Goal: Task Accomplishment & Management: Manage account settings

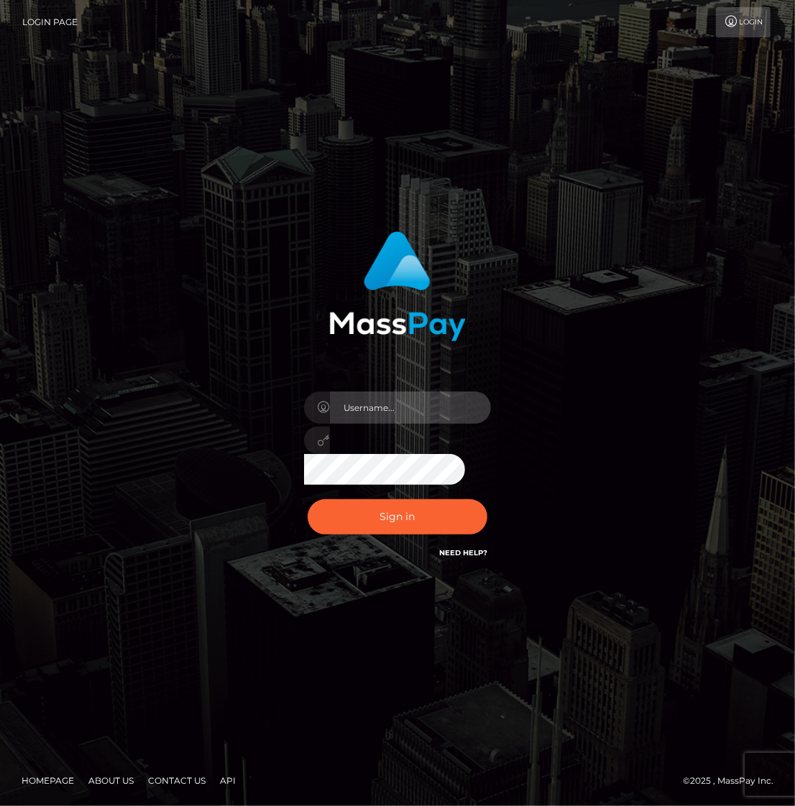
type input "alexism"
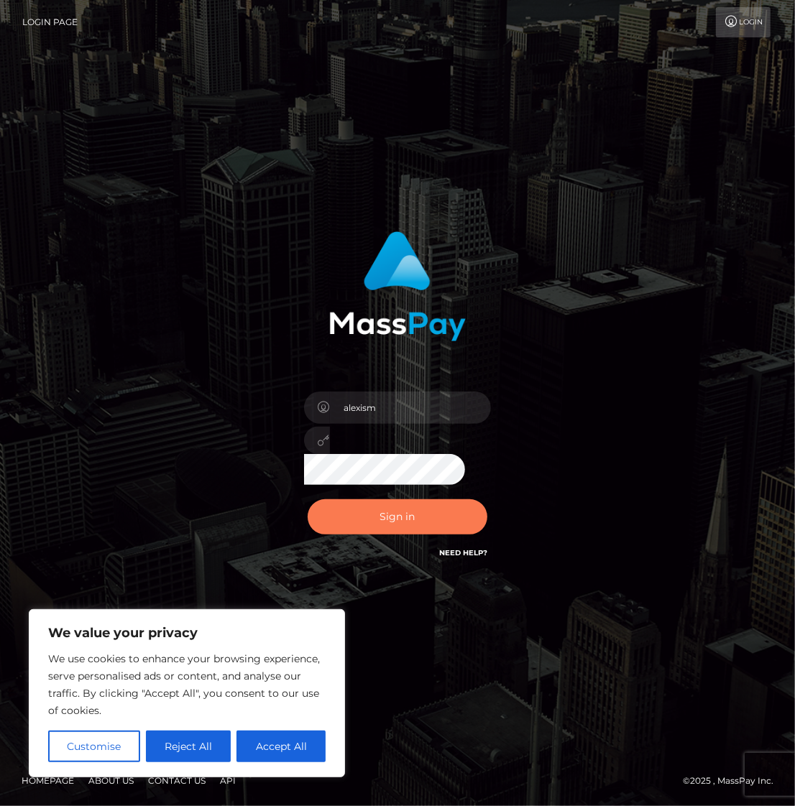
click at [396, 520] on button "Sign in" at bounding box center [398, 516] width 180 height 35
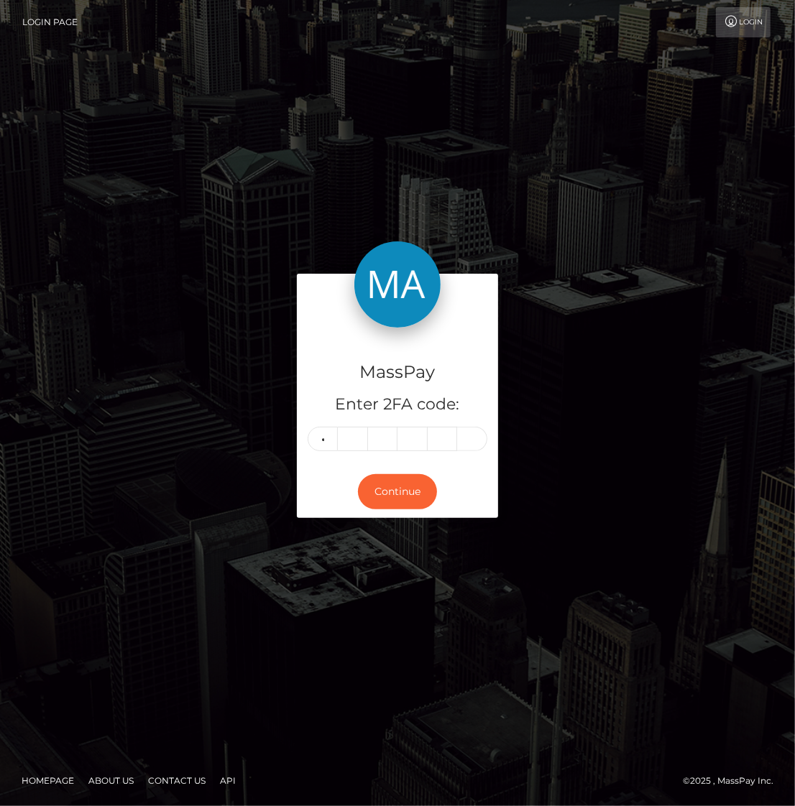
type input "6"
type input "8"
type input "2"
type input "9"
type input "2"
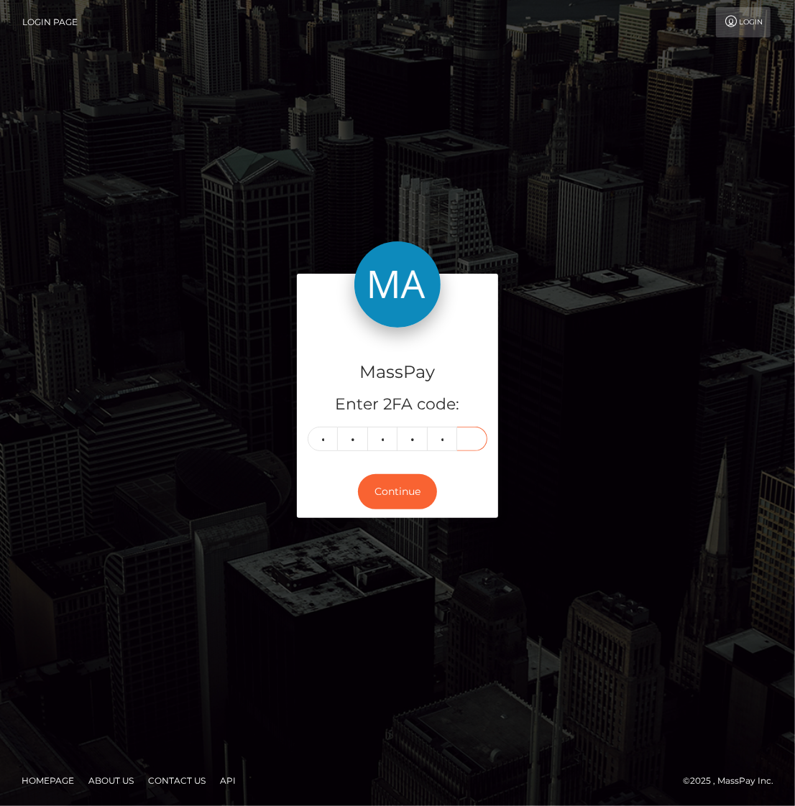
type input "9"
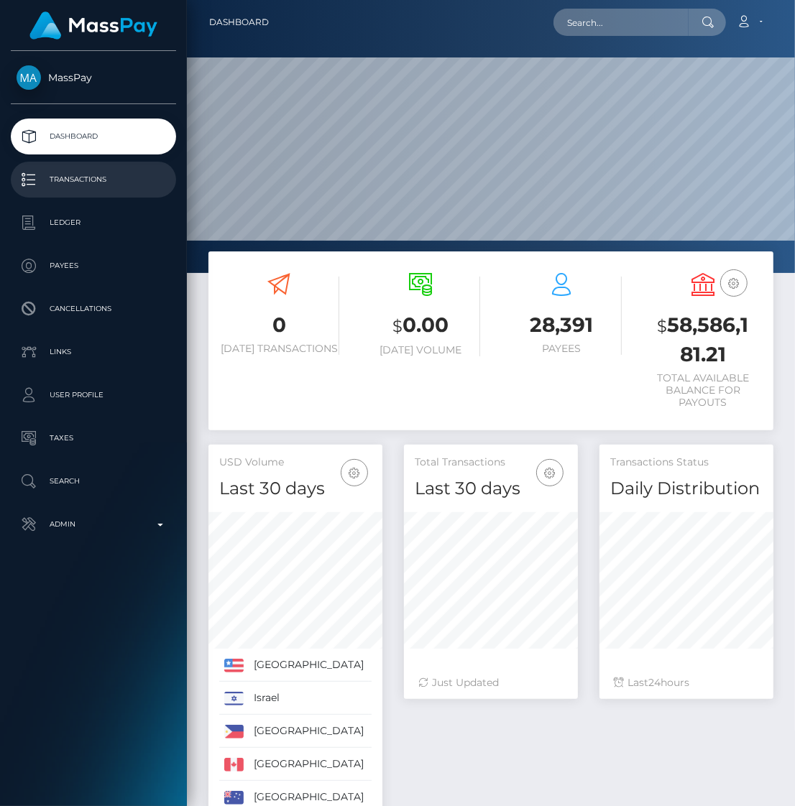
scroll to position [254, 173]
click at [94, 171] on p "Transactions" at bounding box center [94, 180] width 154 height 22
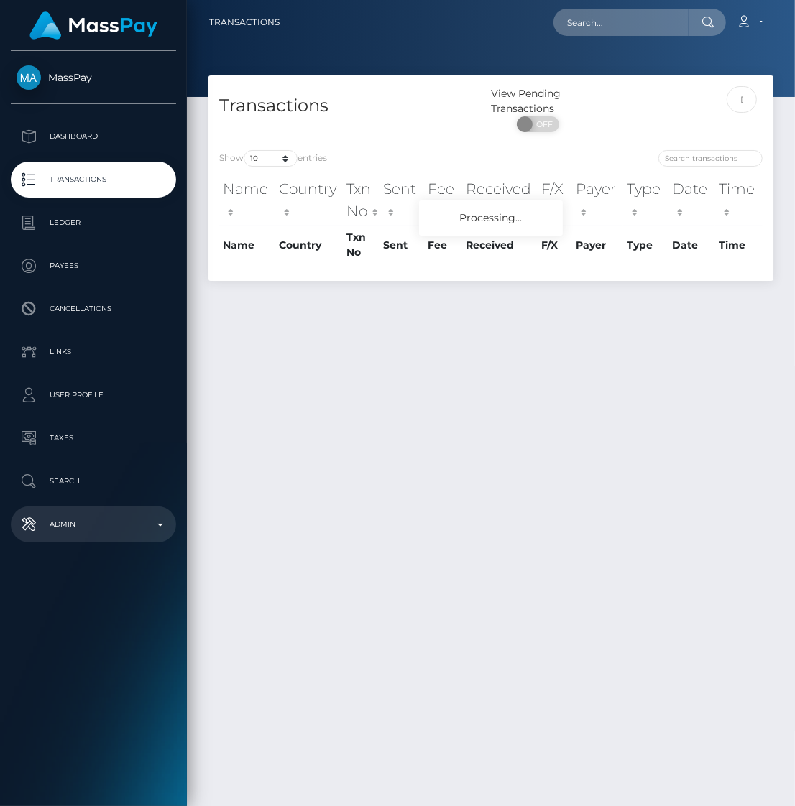
click at [85, 518] on p "Admin" at bounding box center [94, 525] width 154 height 22
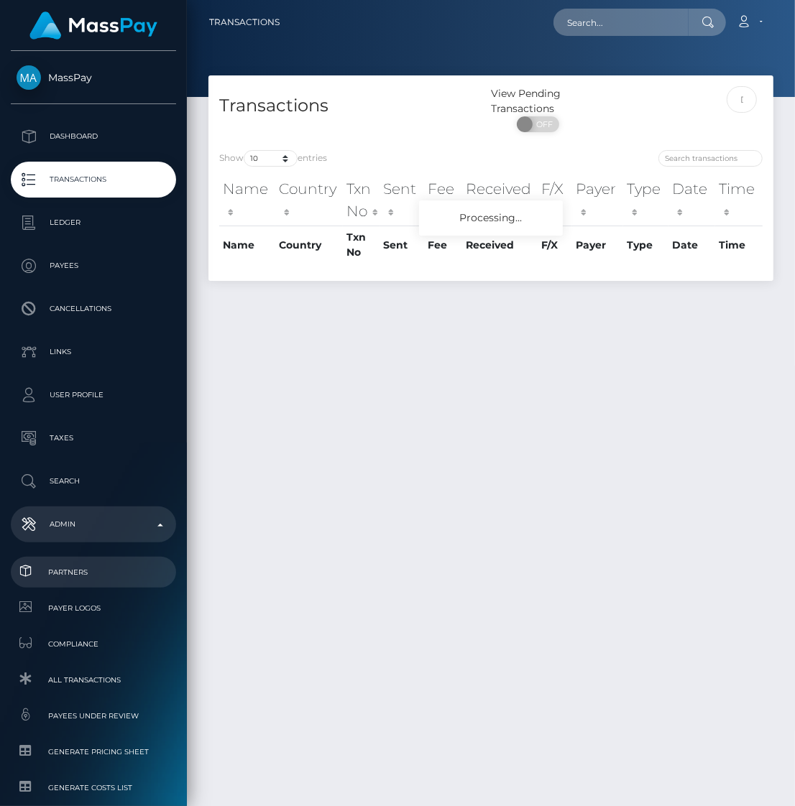
scroll to position [146, 0]
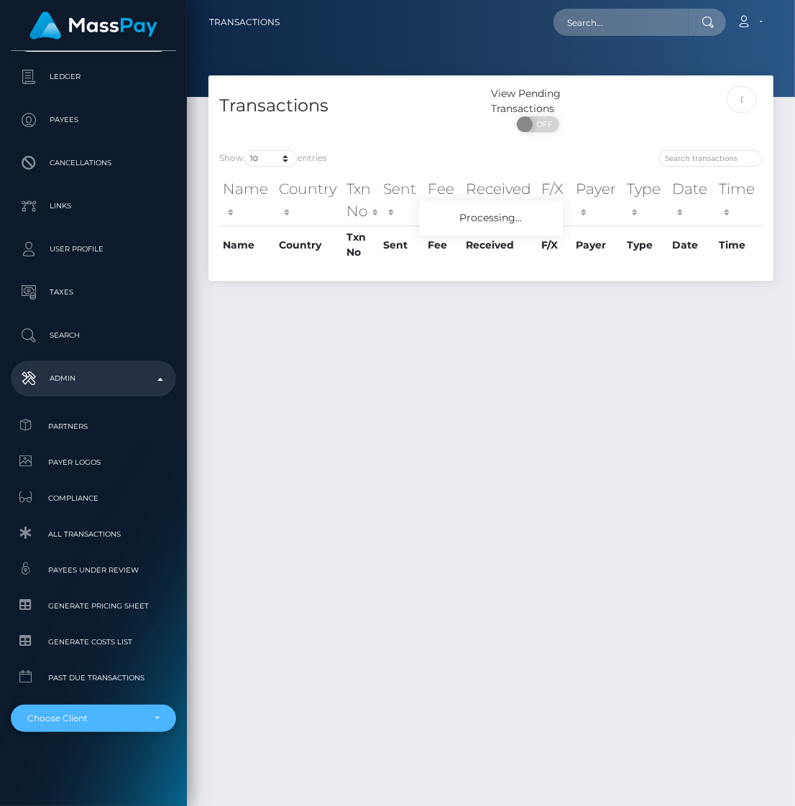
click at [80, 713] on div "Choose Client" at bounding box center [85, 718] width 116 height 11
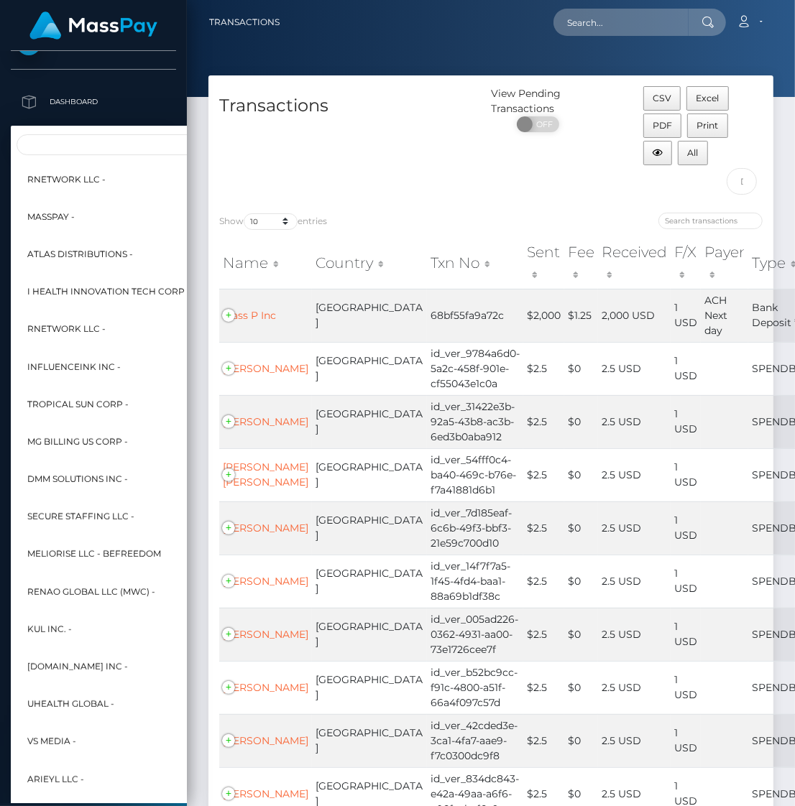
scroll to position [0, 0]
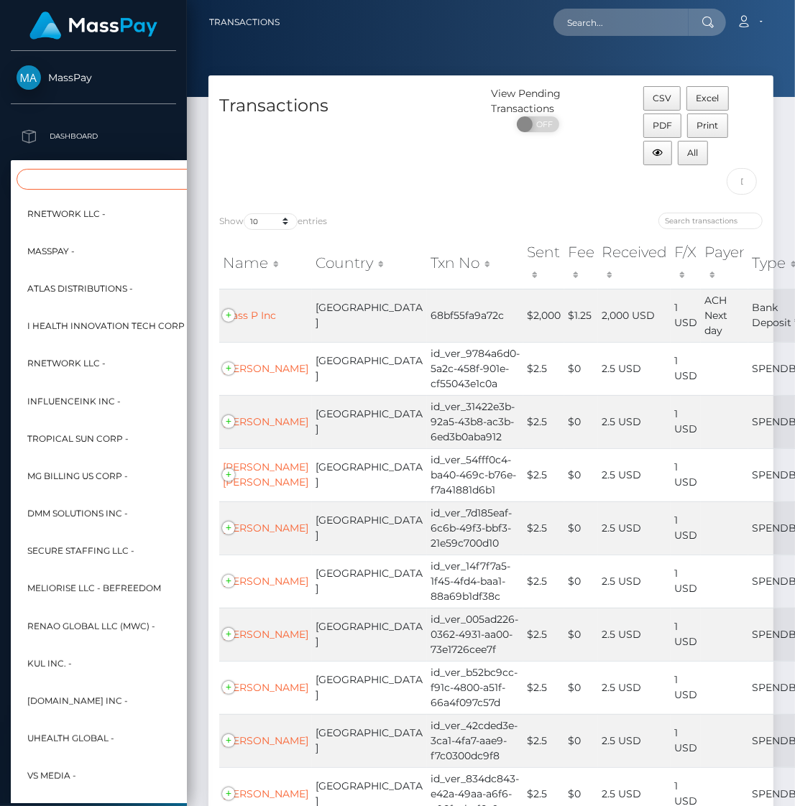
click at [128, 183] on input "Search" at bounding box center [175, 179] width 316 height 21
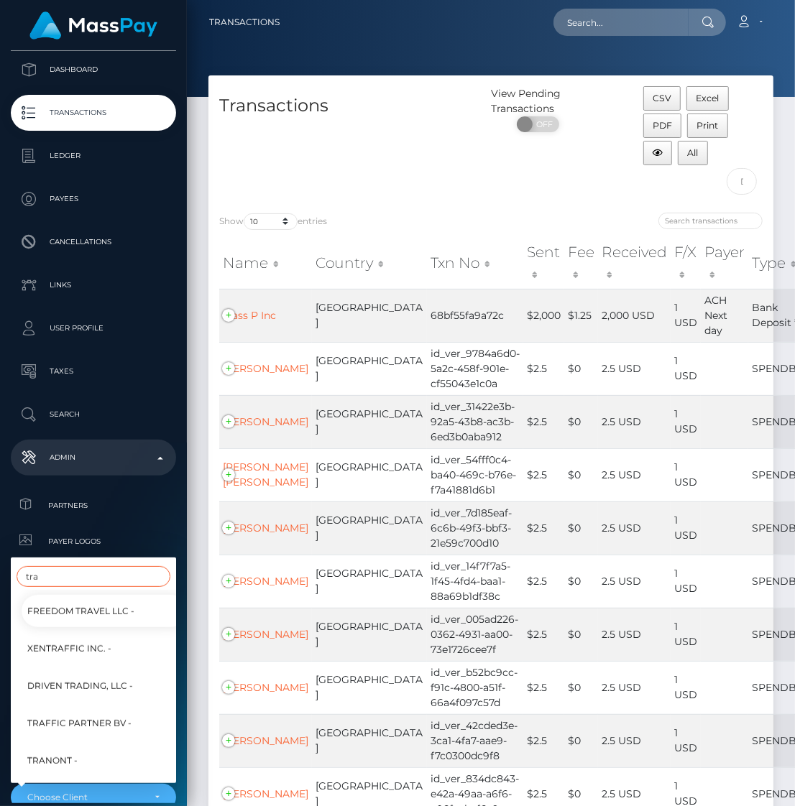
scroll to position [80, 0]
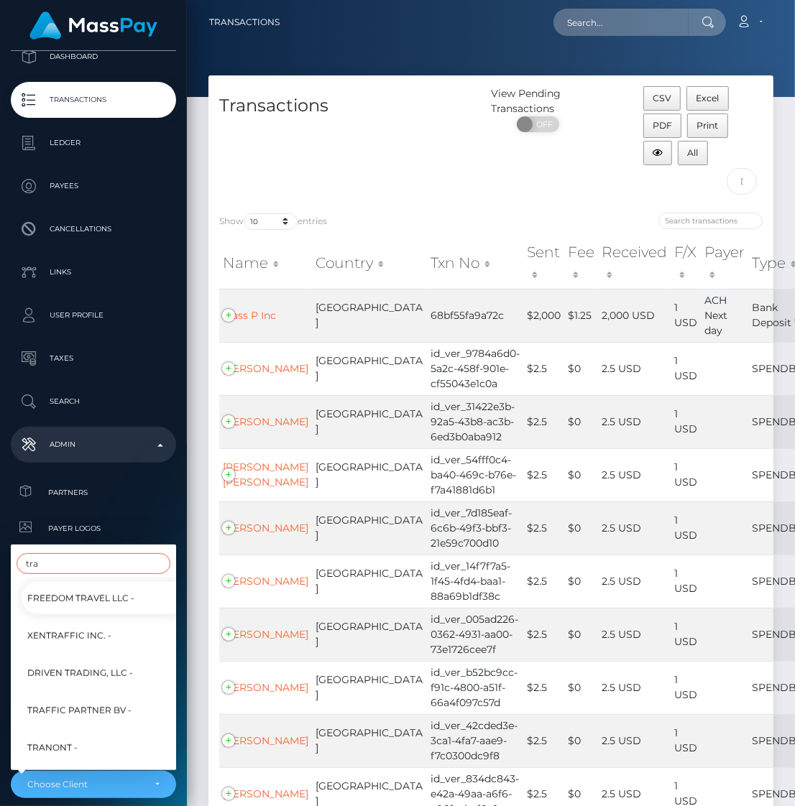
type input "tra"
click at [77, 707] on span "Traffic Partner BV -" at bounding box center [79, 710] width 104 height 19
select select "246"
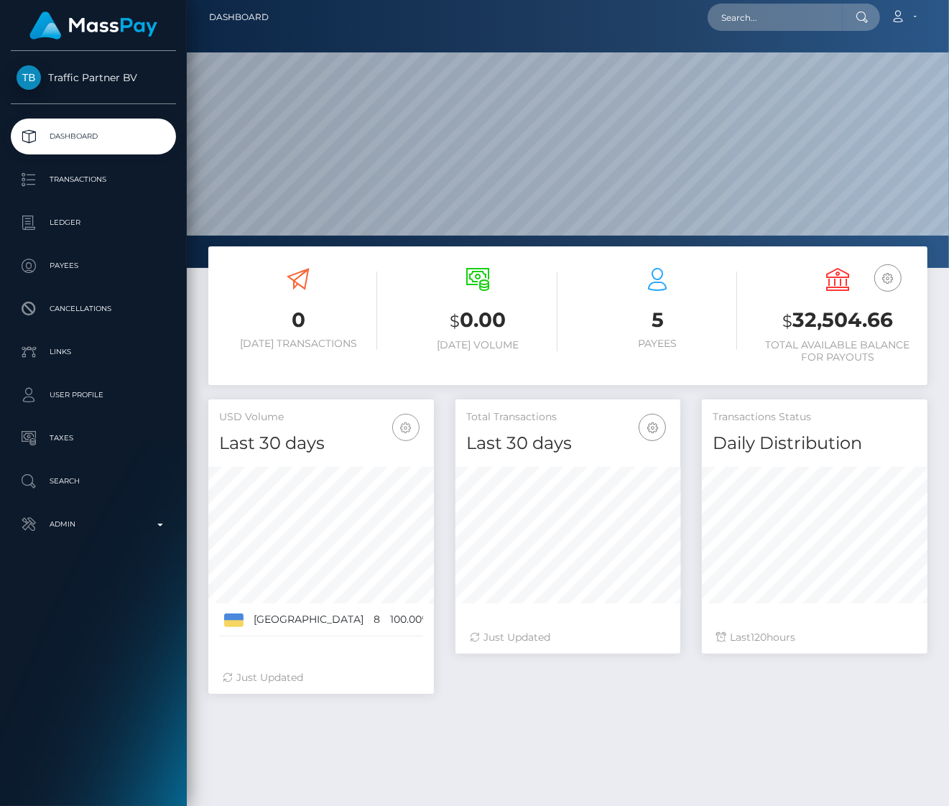
click at [407, 427] on icon "button" at bounding box center [405, 428] width 17 height 18
click at [383, 522] on link "Last 90 days" at bounding box center [362, 526] width 115 height 27
click at [85, 174] on p "Transactions" at bounding box center [94, 180] width 154 height 22
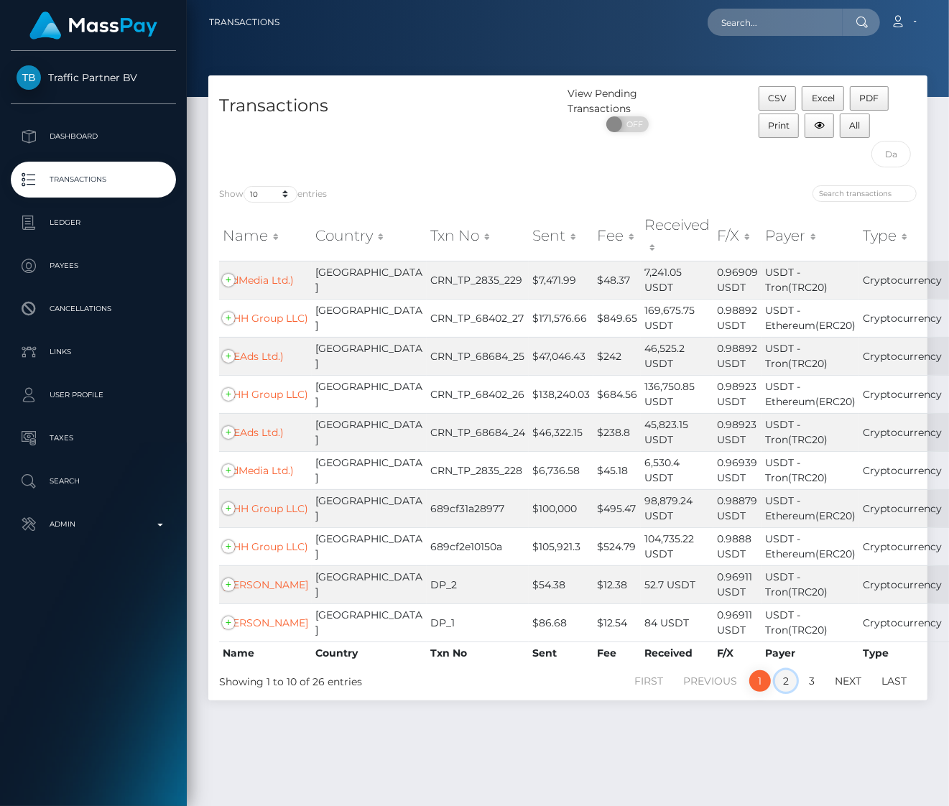
click at [790, 692] on link "2" at bounding box center [786, 681] width 22 height 22
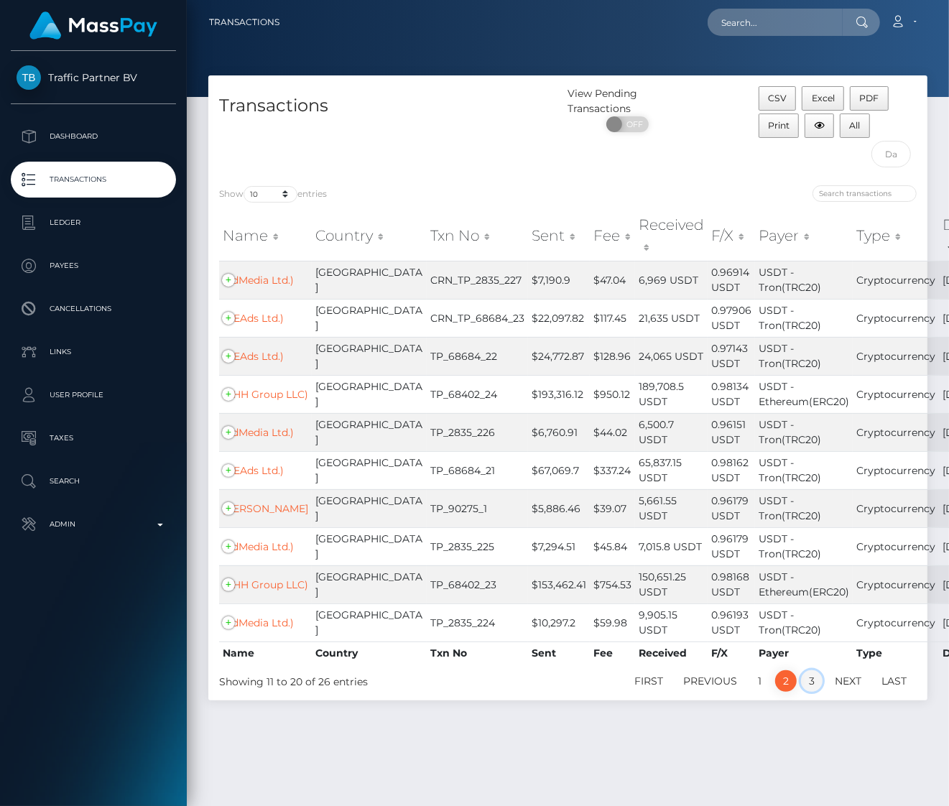
click at [817, 692] on link "3" at bounding box center [812, 681] width 22 height 22
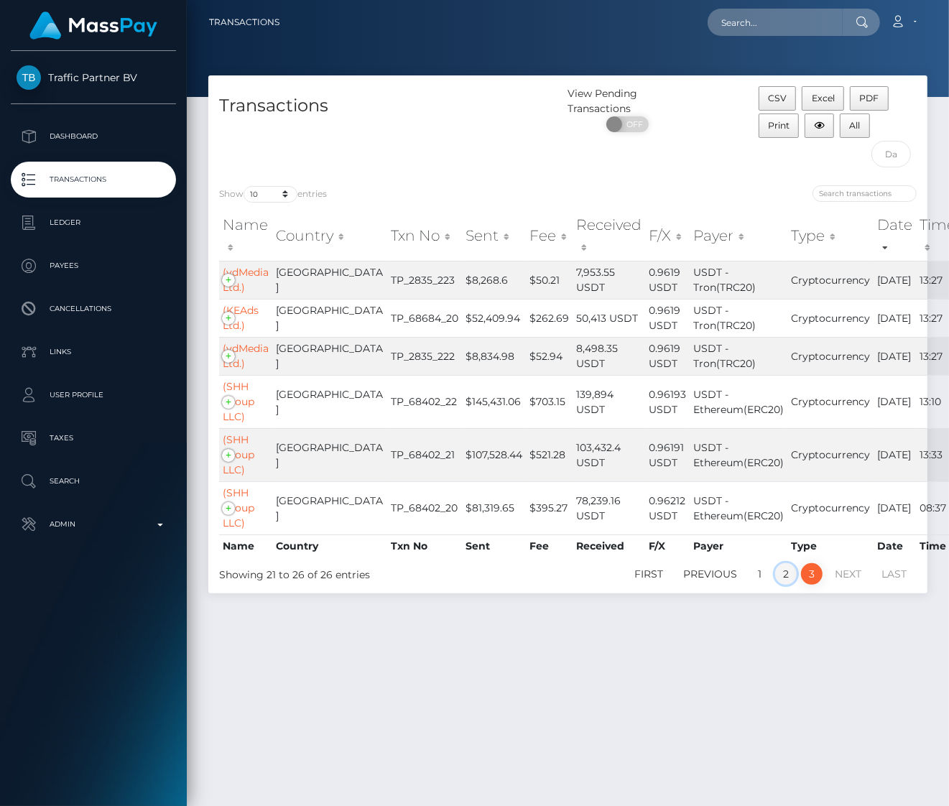
click at [783, 574] on link "2" at bounding box center [786, 574] width 22 height 22
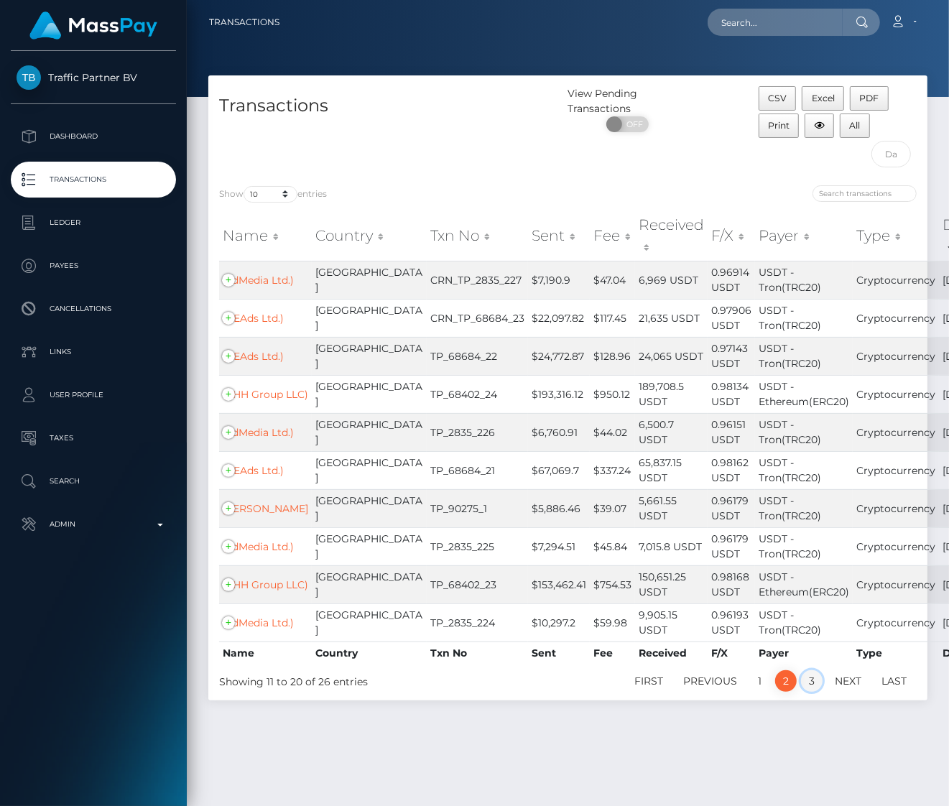
click at [816, 692] on link "3" at bounding box center [812, 681] width 22 height 22
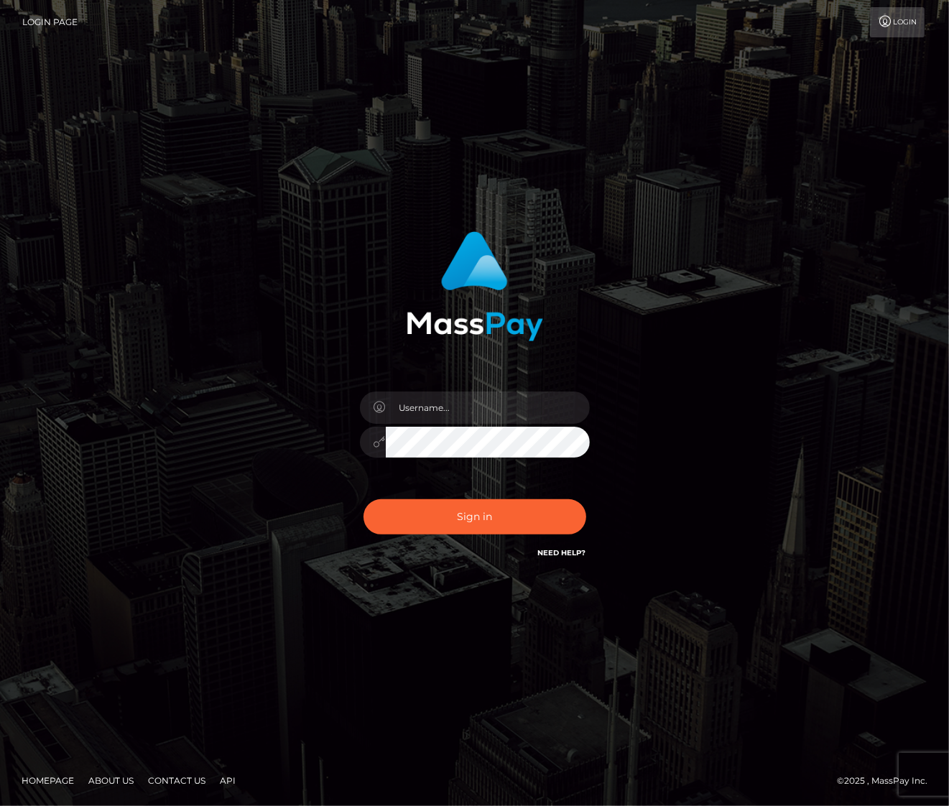
type input "alexism"
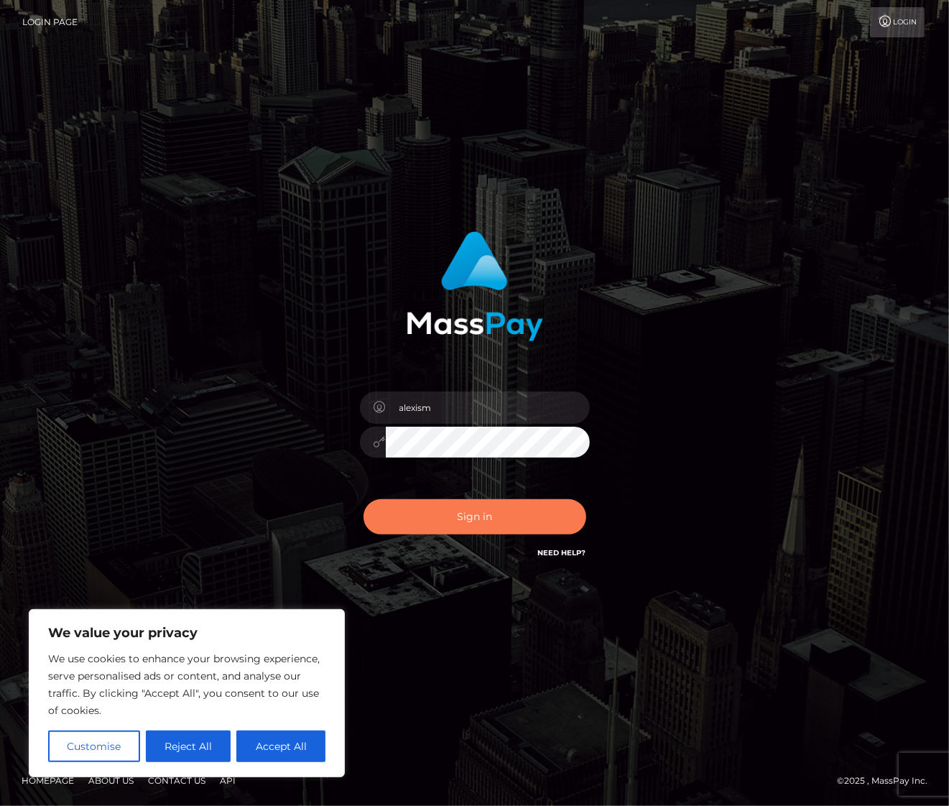
click at [496, 512] on button "Sign in" at bounding box center [475, 516] width 223 height 35
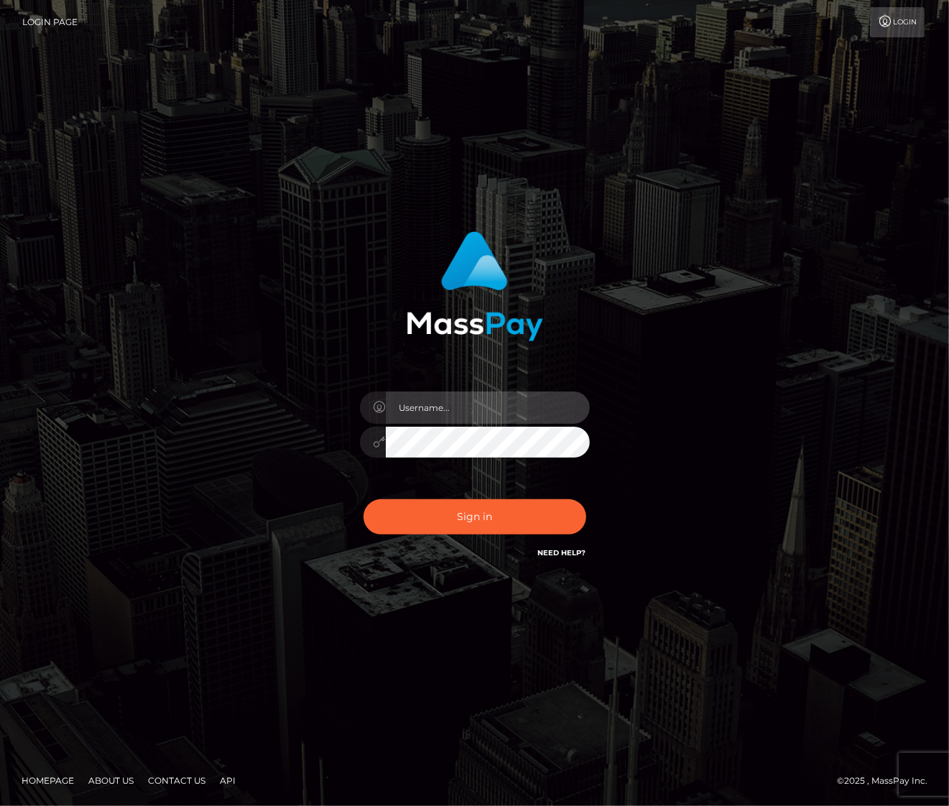
type input "alexism"
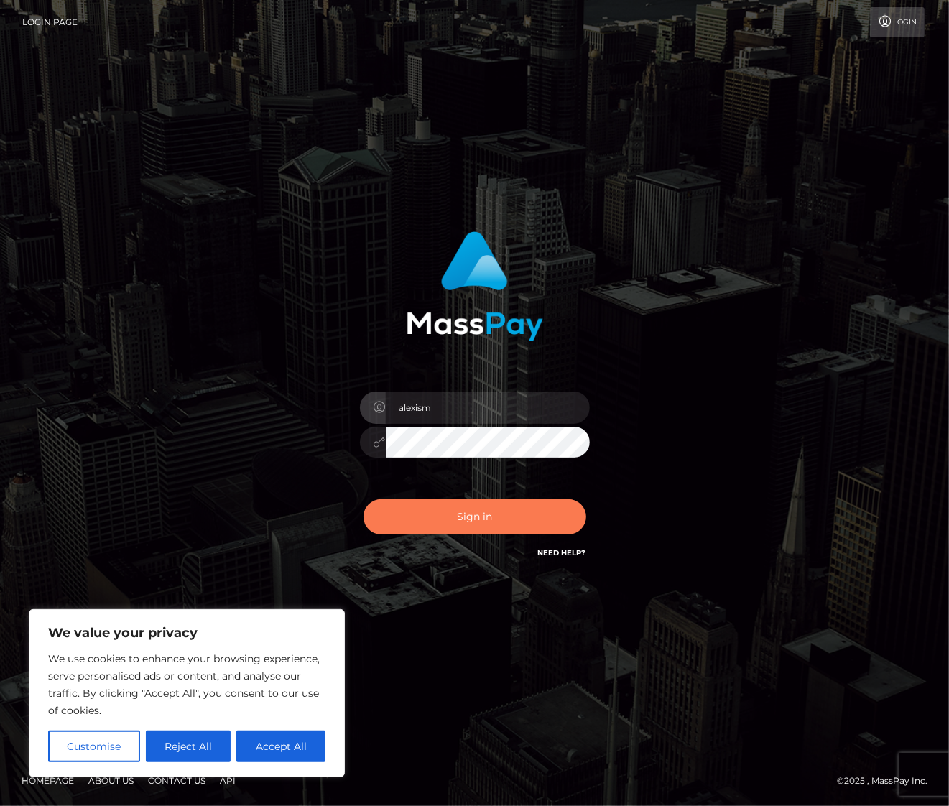
click at [494, 511] on button "Sign in" at bounding box center [475, 516] width 223 height 35
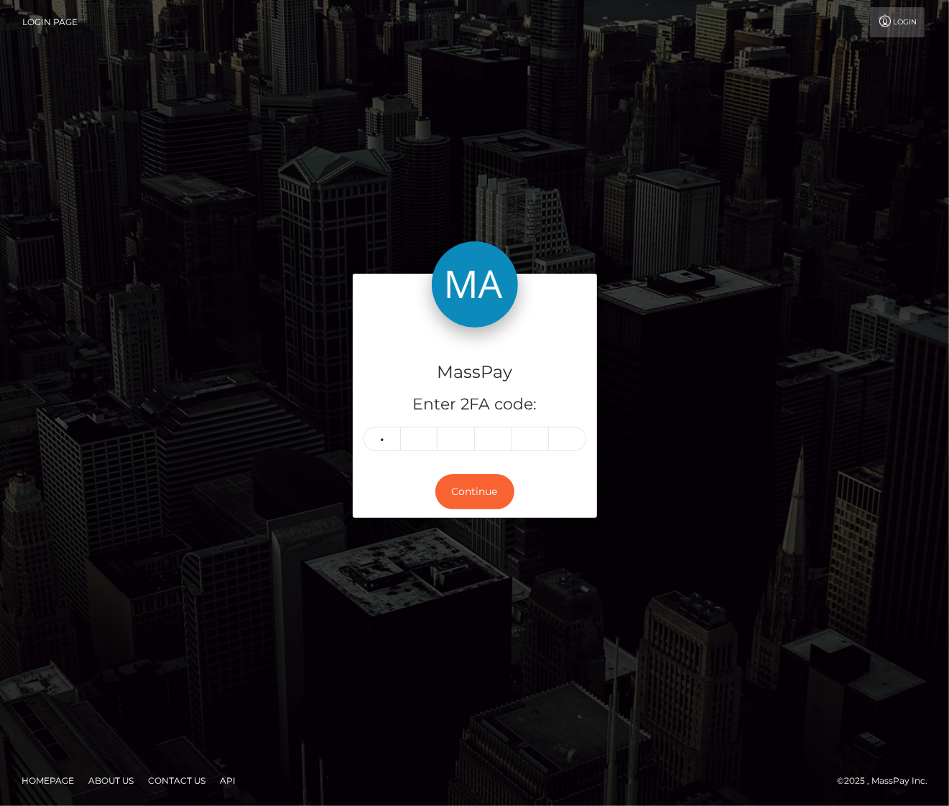
type input "1"
type input "6"
type input "9"
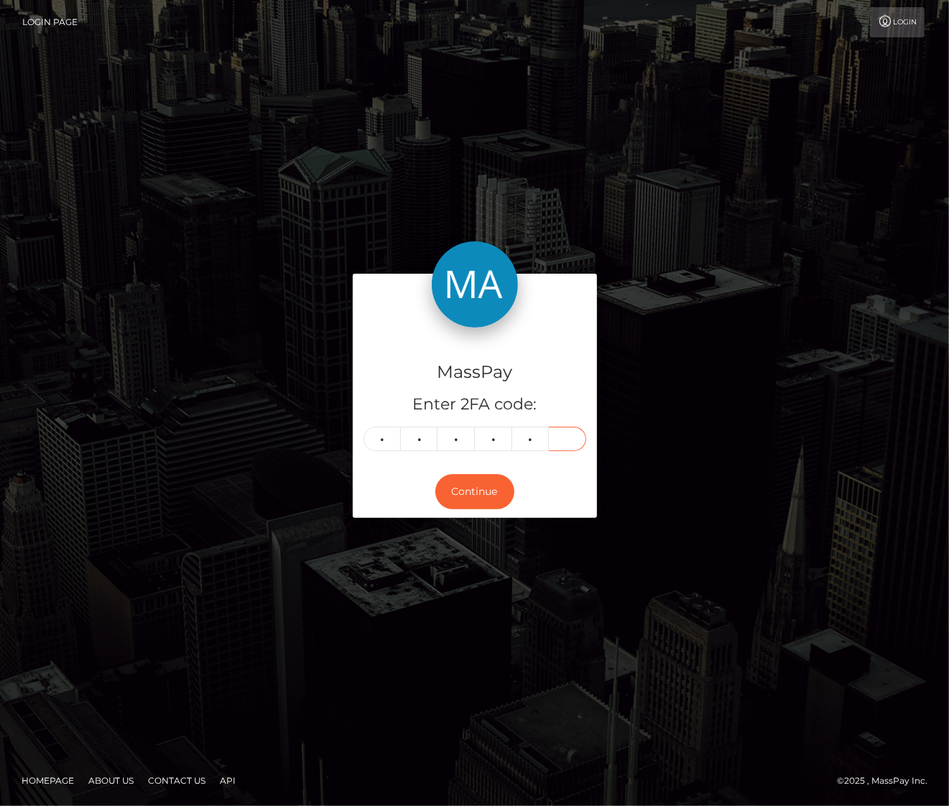
type input "9"
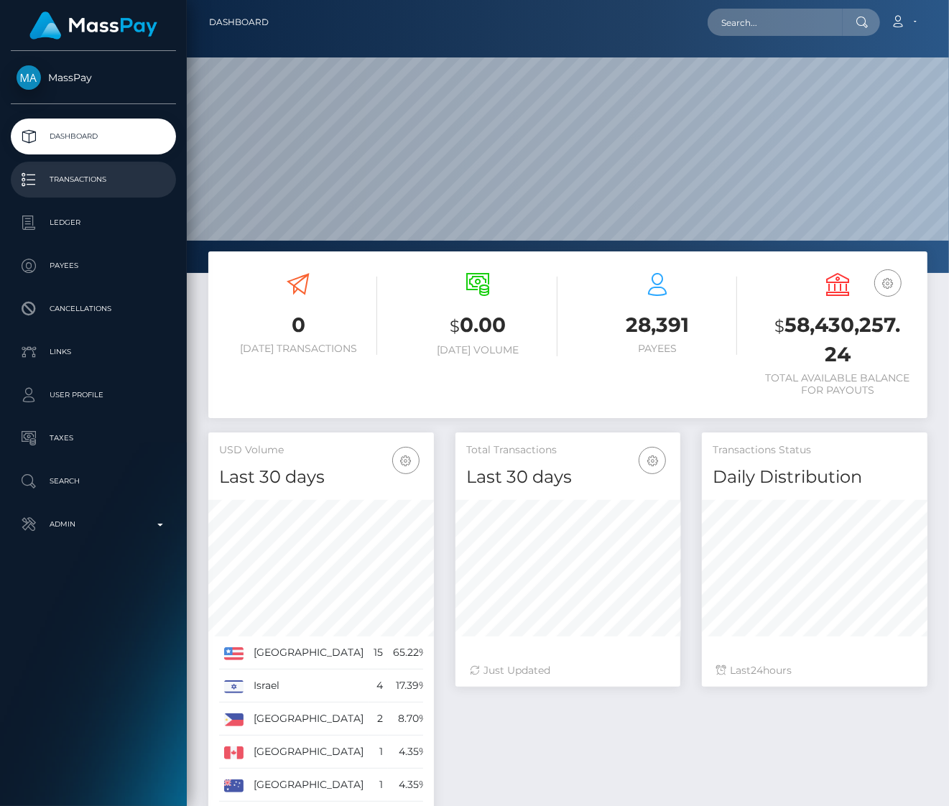
scroll to position [254, 225]
click at [93, 174] on p "Transactions" at bounding box center [94, 180] width 154 height 22
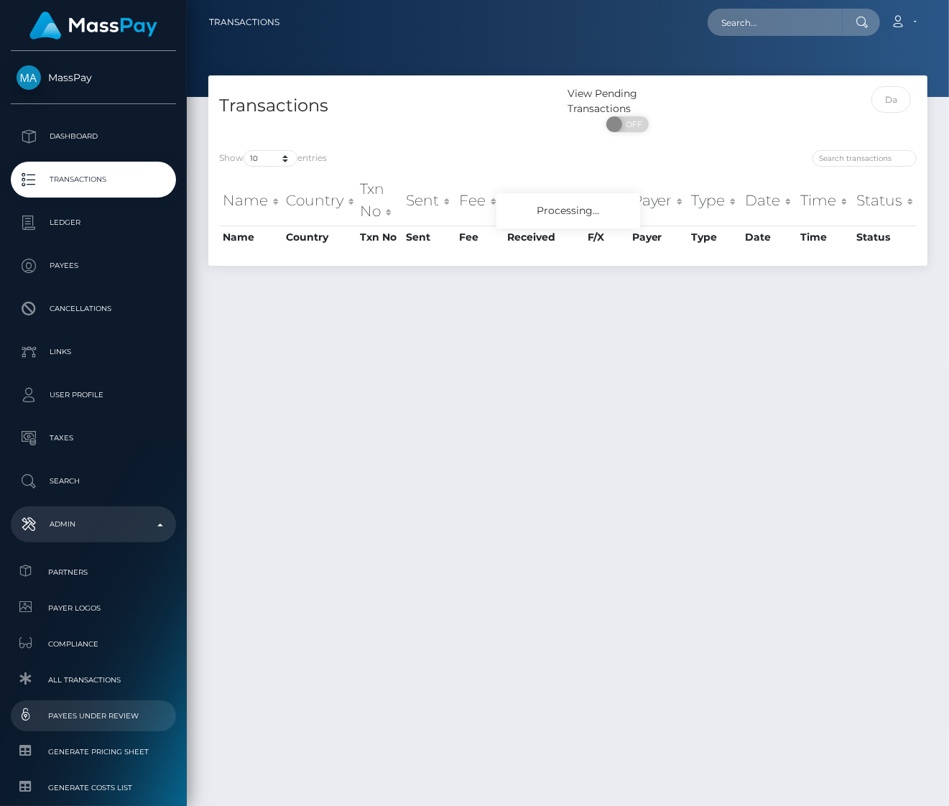
scroll to position [108, 0]
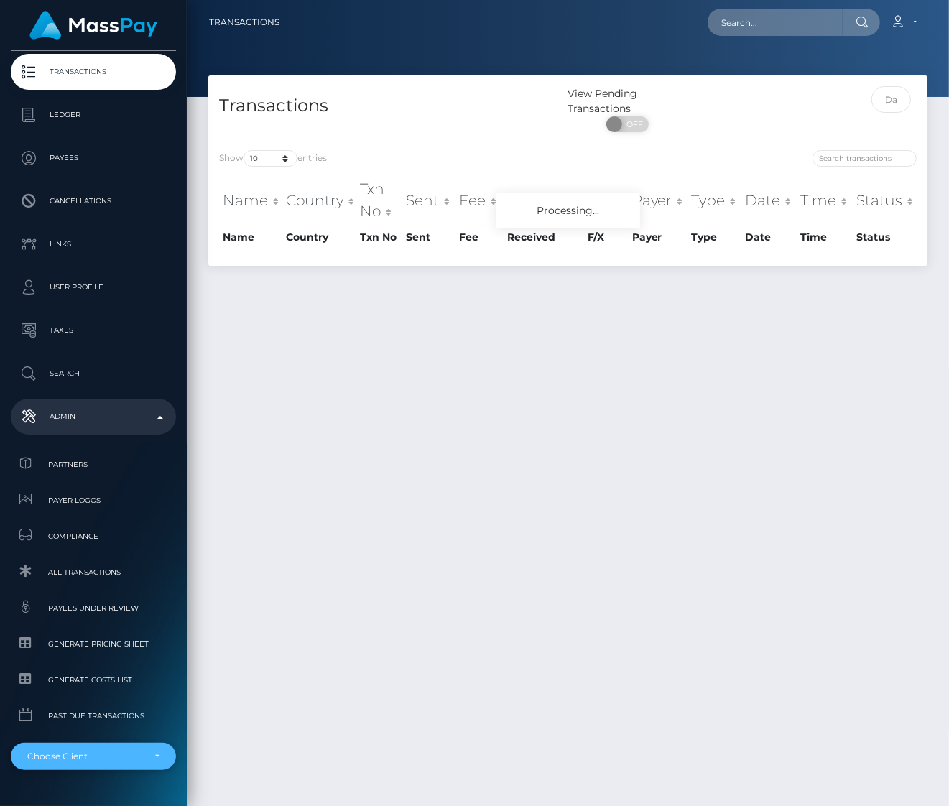
click at [65, 765] on div "Choose Client" at bounding box center [93, 756] width 165 height 27
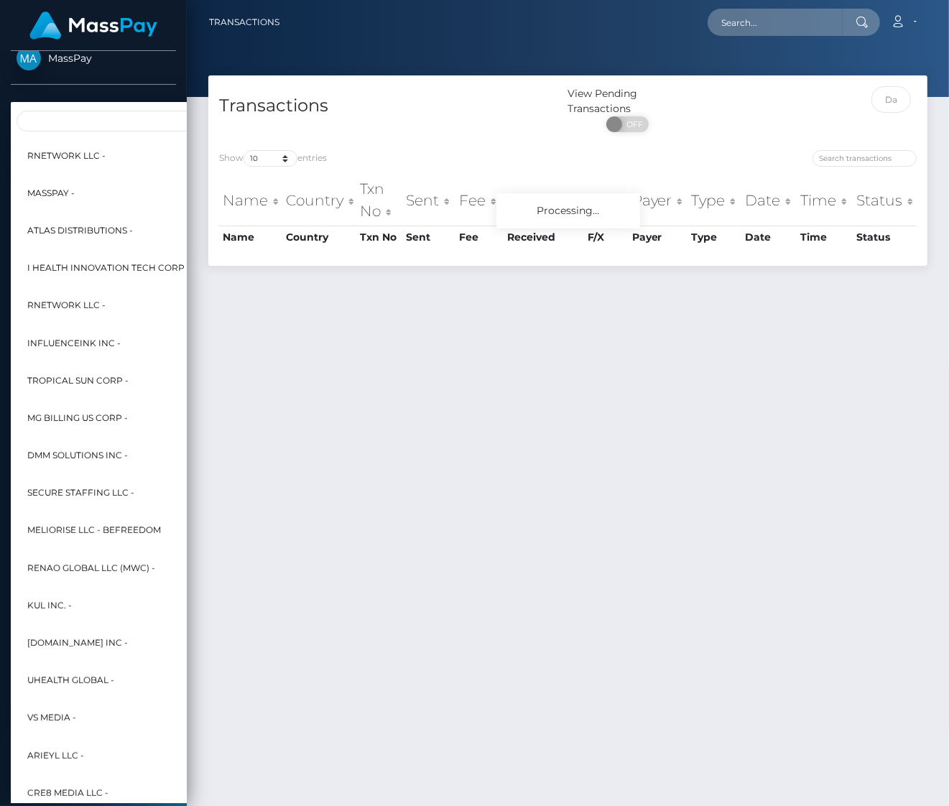
scroll to position [7, 0]
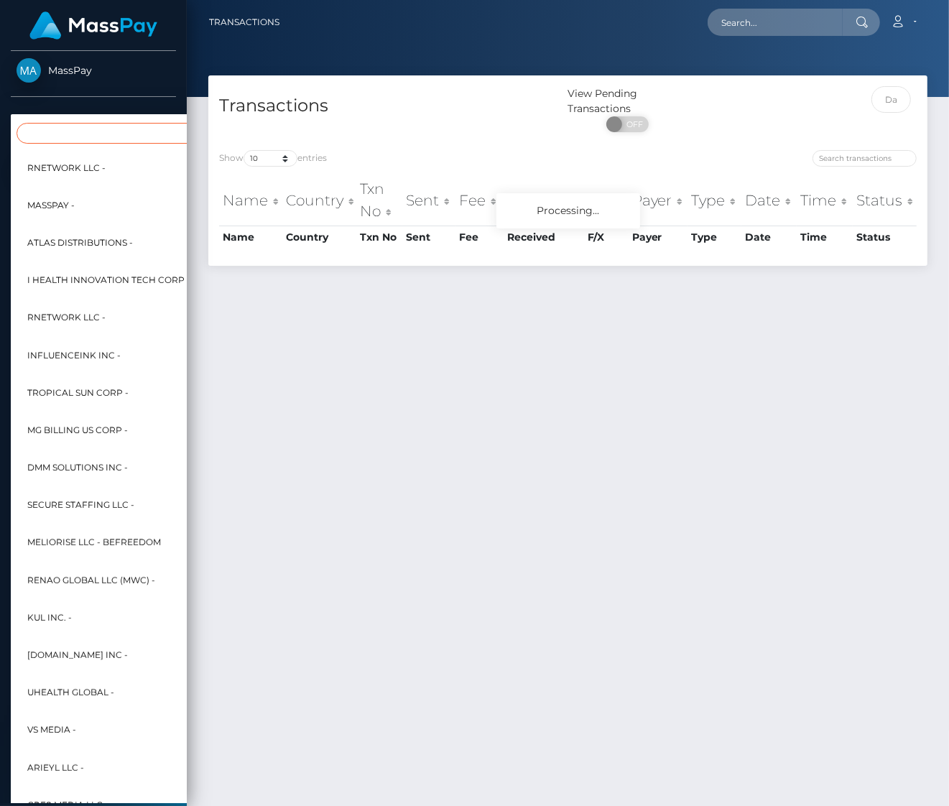
click at [109, 139] on input "Search" at bounding box center [175, 133] width 316 height 21
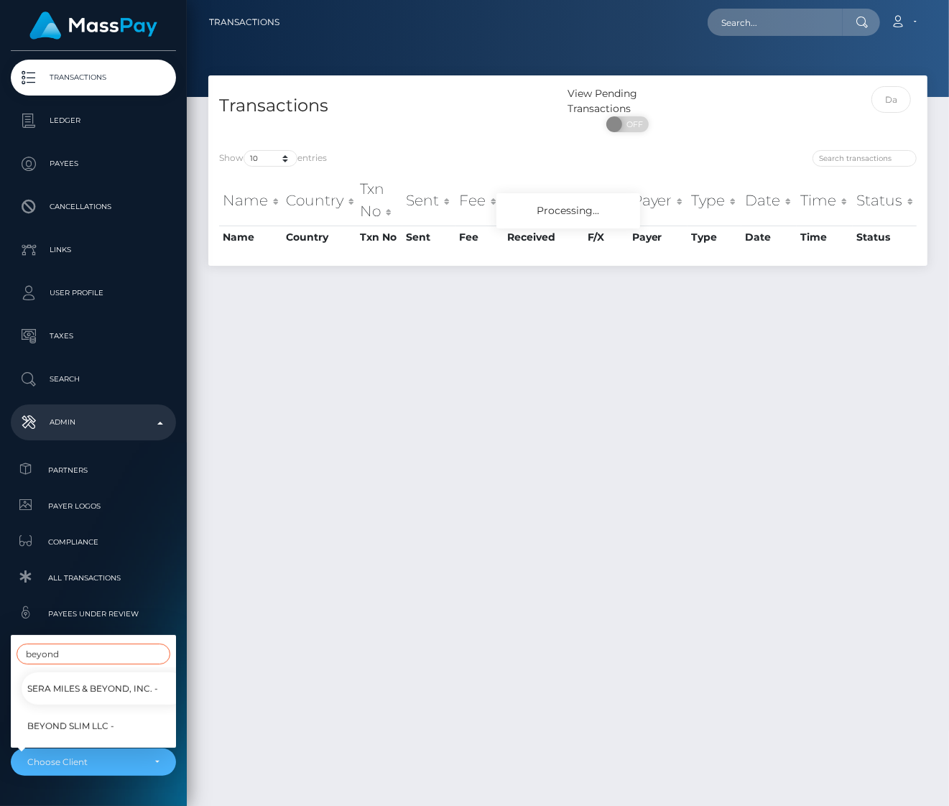
scroll to position [106, 0]
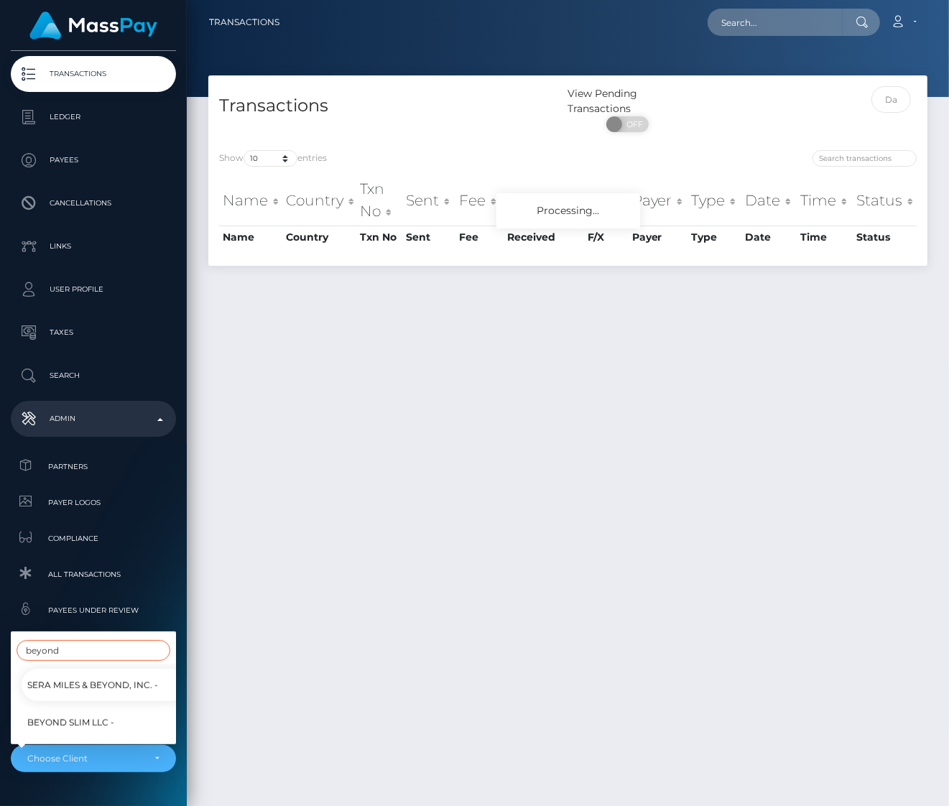
type input "beyond"
click at [61, 726] on span "Beyond Slim LLC -" at bounding box center [70, 723] width 87 height 19
select select "203"
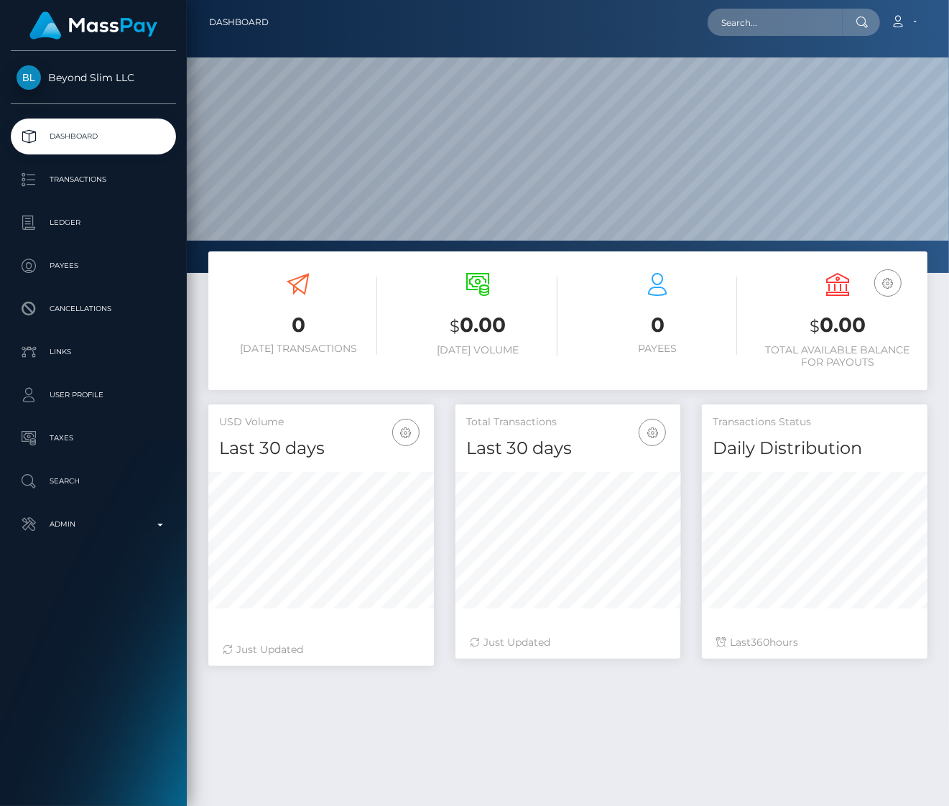
scroll to position [254, 225]
click at [83, 174] on p "Transactions" at bounding box center [94, 180] width 154 height 22
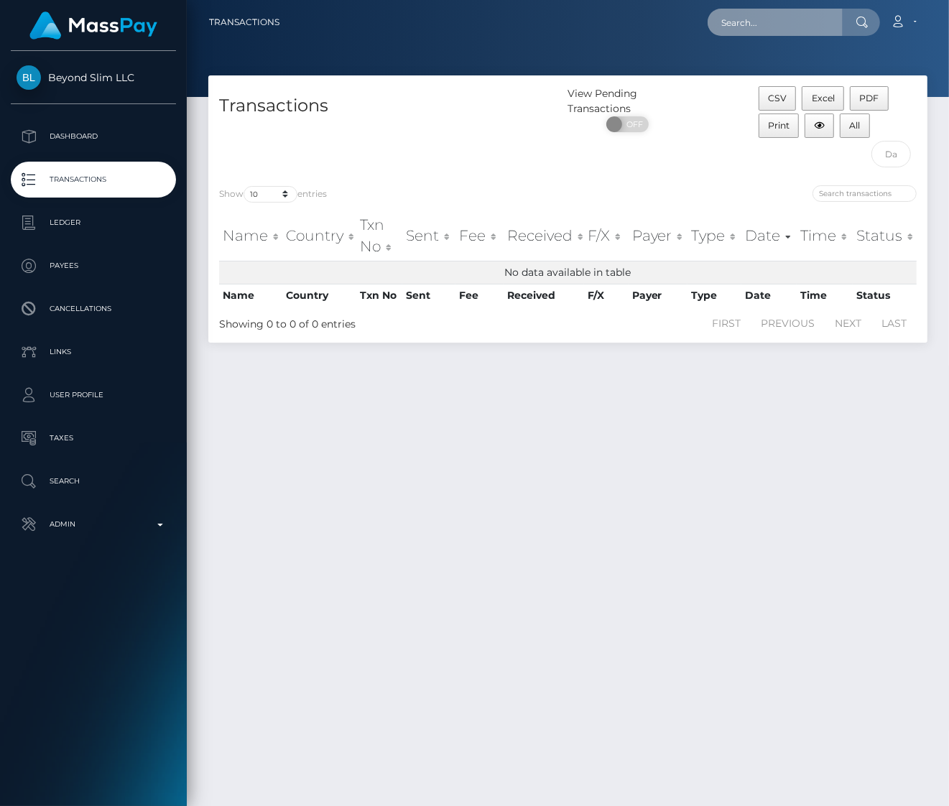
click at [783, 14] on input "text" at bounding box center [775, 22] width 135 height 27
paste input "jessicafox05@icloud.com"
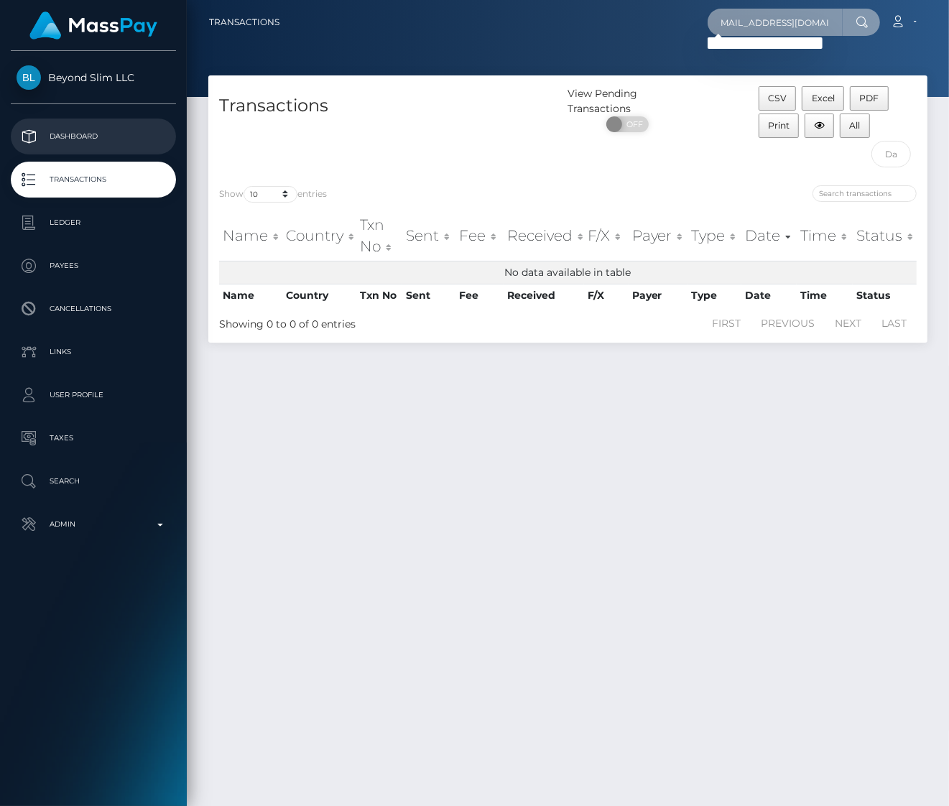
type input "[EMAIL_ADDRESS][DOMAIN_NAME]"
click at [116, 135] on p "Dashboard" at bounding box center [94, 137] width 154 height 22
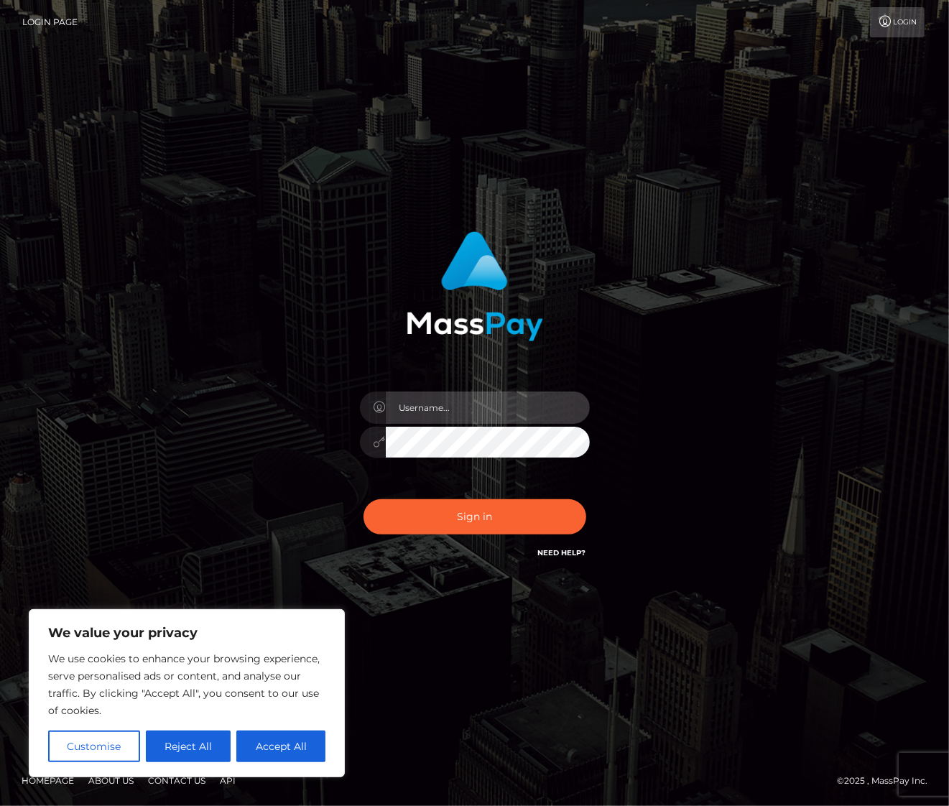
type input "alexism"
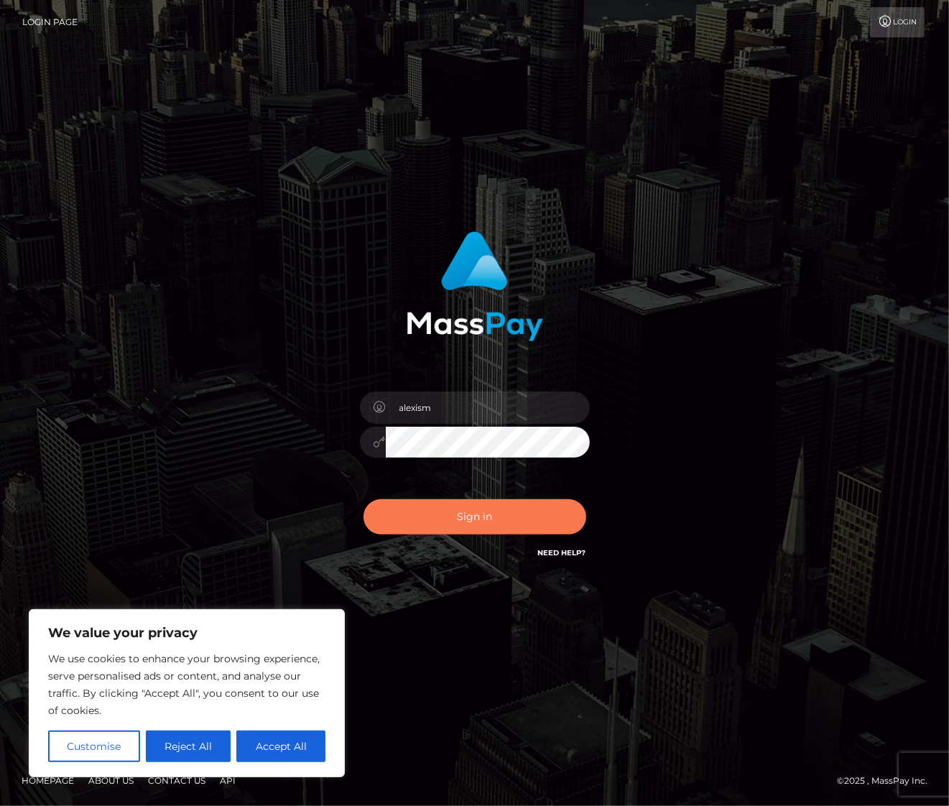
click at [458, 518] on button "Sign in" at bounding box center [475, 516] width 223 height 35
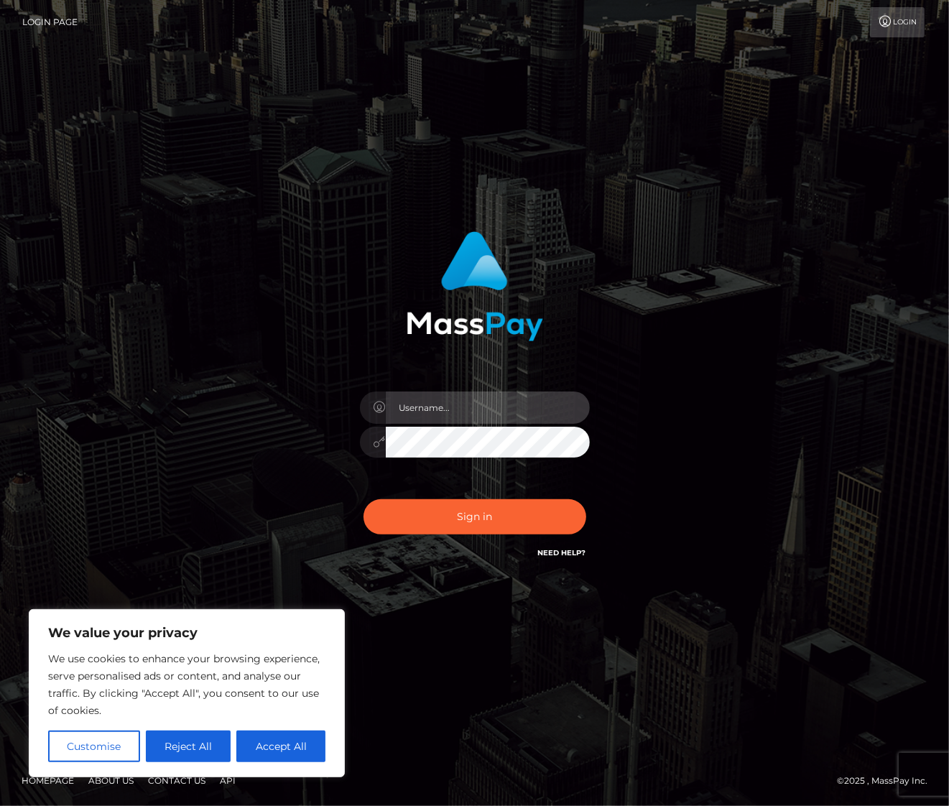
type input "alexism"
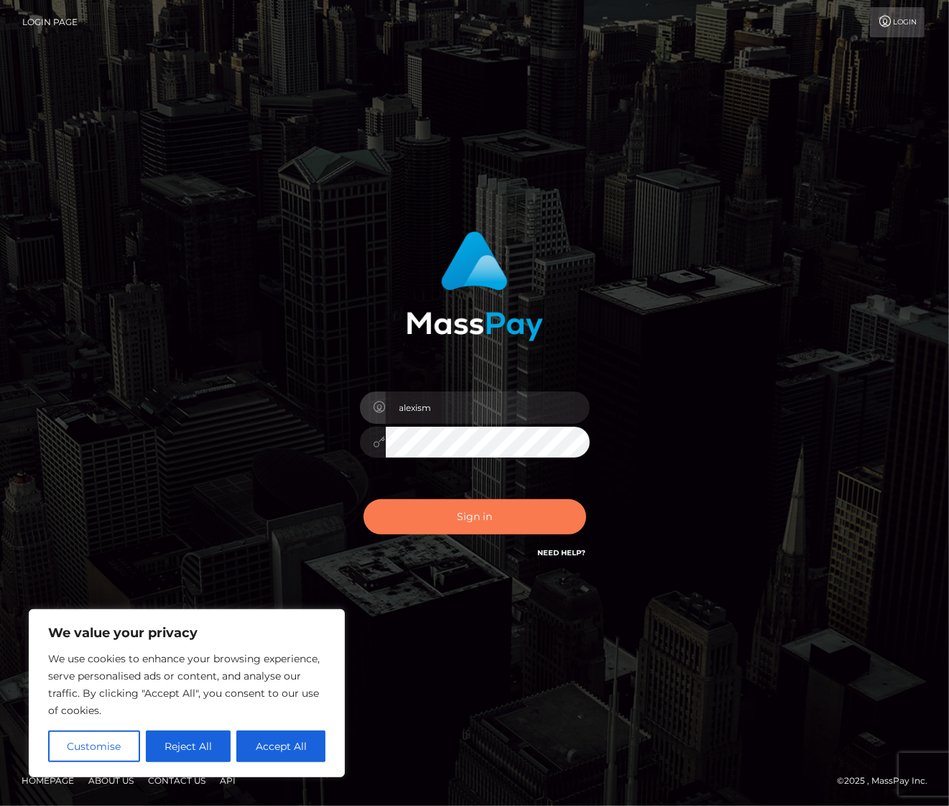
click at [458, 518] on button "Sign in" at bounding box center [475, 516] width 223 height 35
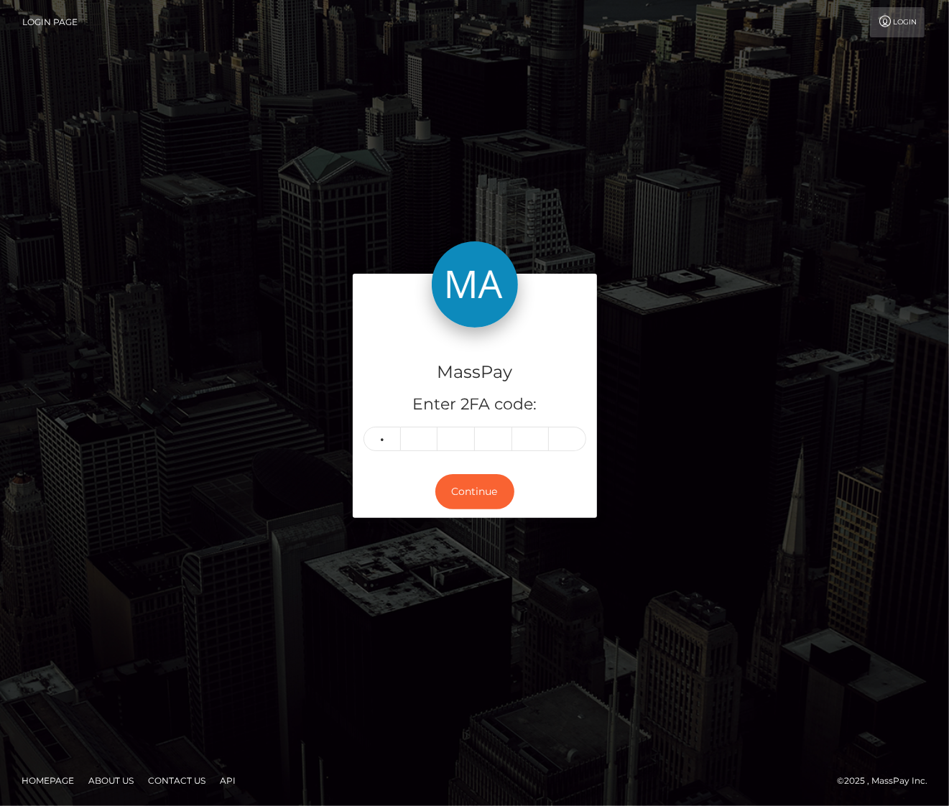
type input "5"
type input "9"
type input "1"
type input "9"
type input "5"
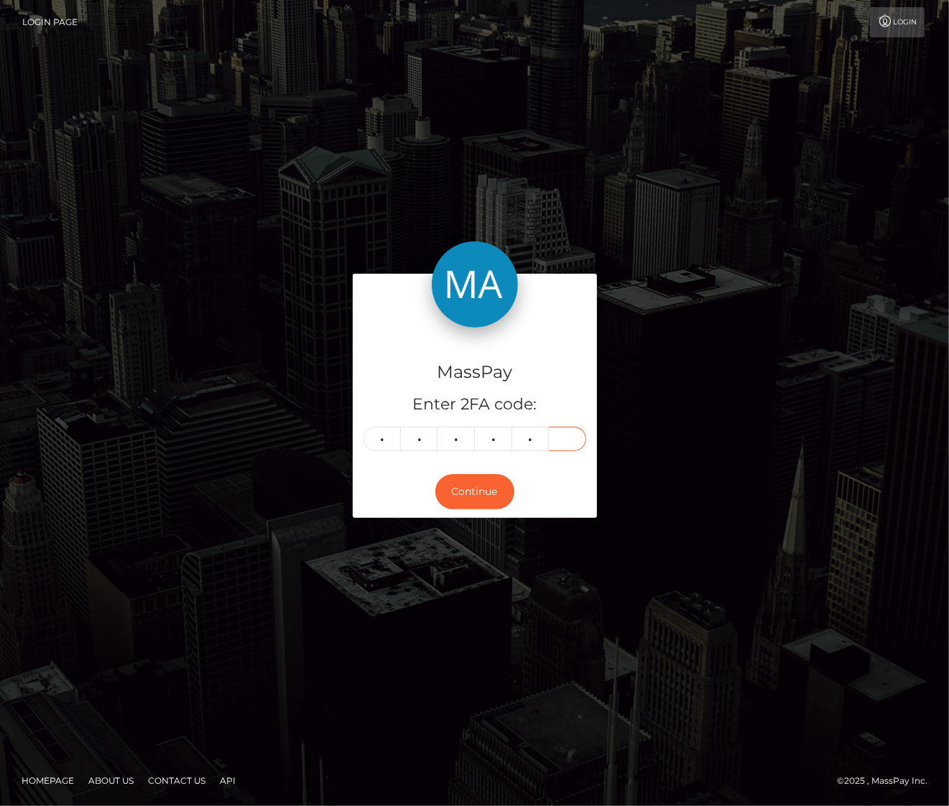
type input "4"
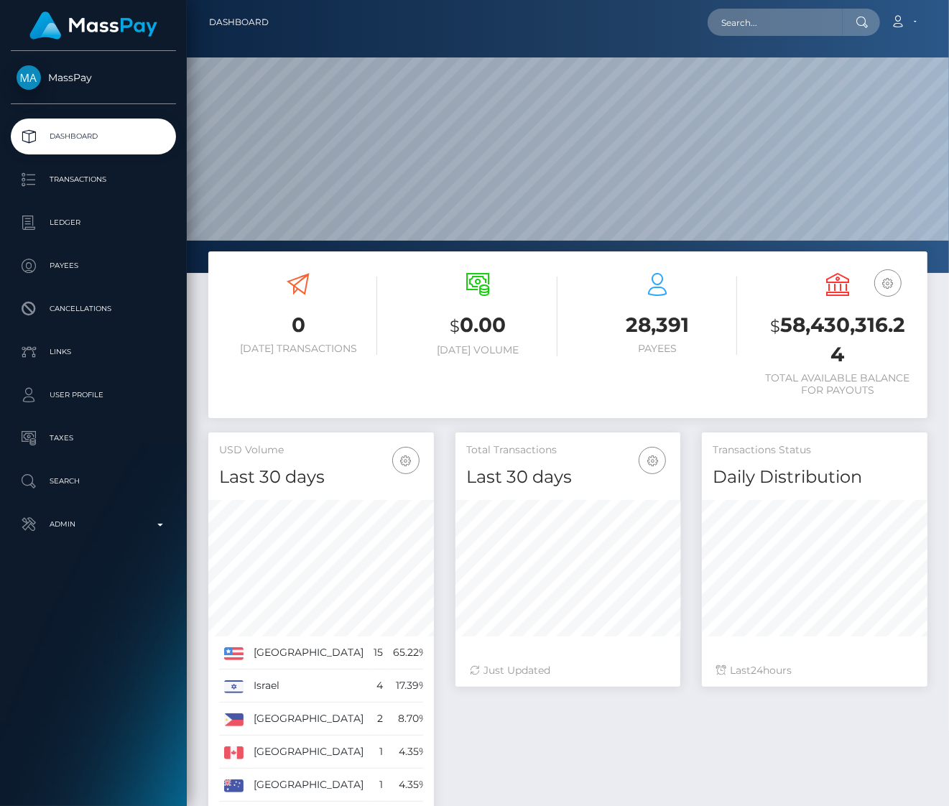
scroll to position [254, 225]
click at [70, 175] on p "Transactions" at bounding box center [94, 180] width 154 height 22
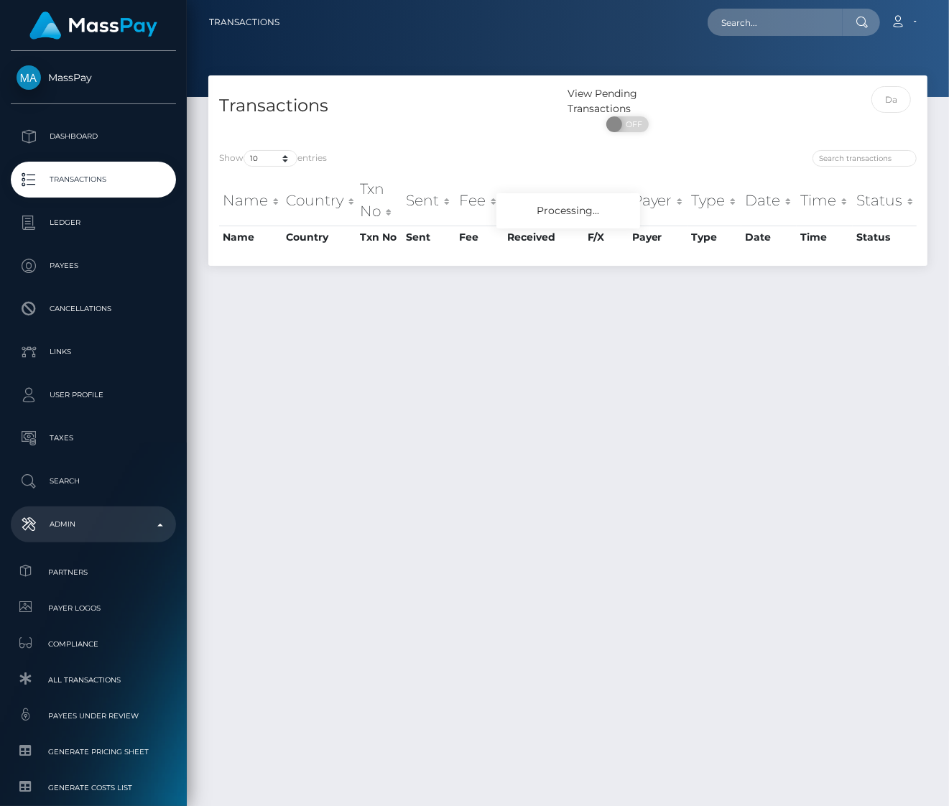
scroll to position [146, 0]
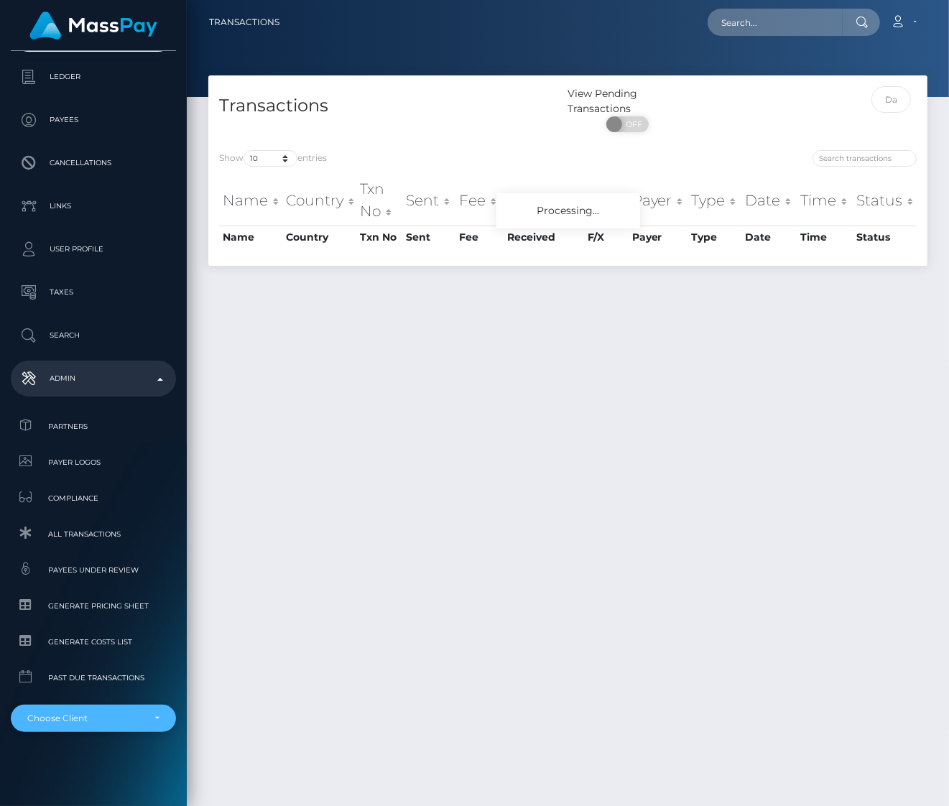
click at [81, 721] on div "Choose Client" at bounding box center [85, 718] width 116 height 11
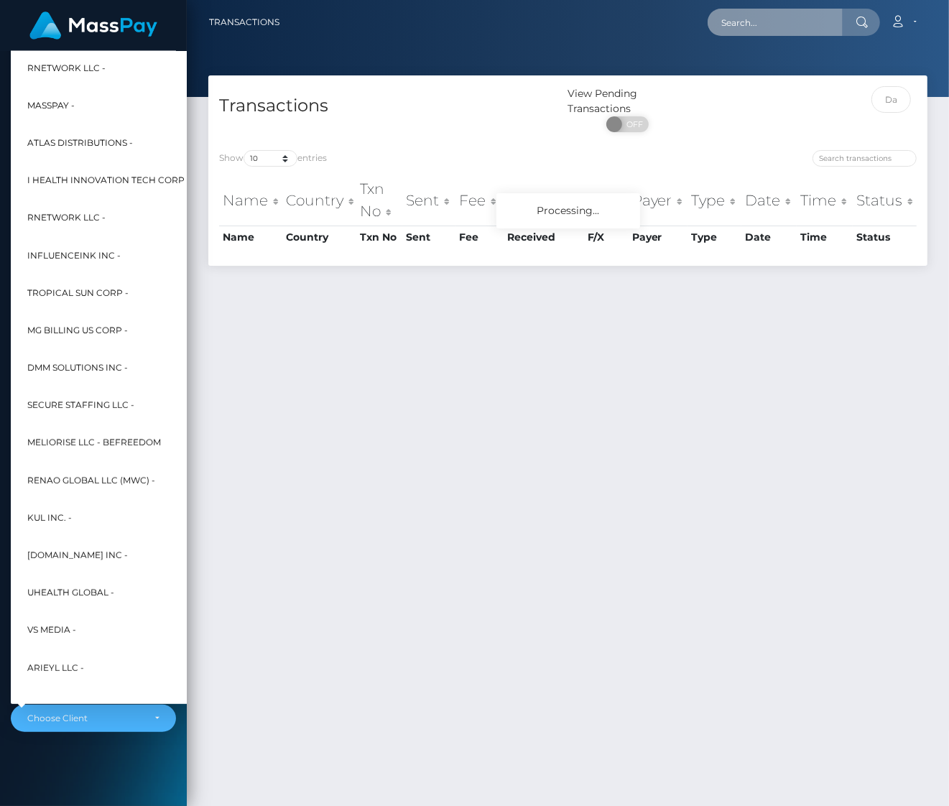
click at [783, 21] on input "text" at bounding box center [775, 22] width 135 height 27
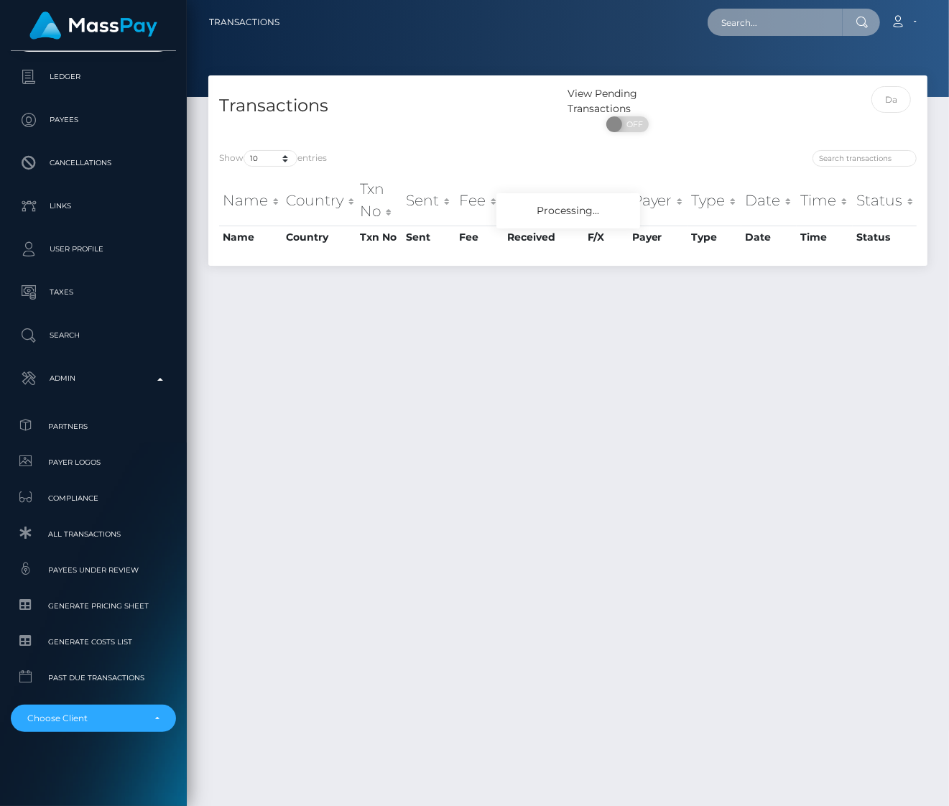
paste input "[EMAIL_ADDRESS][DOMAIN_NAME]"
type input "[EMAIL_ADDRESS][DOMAIN_NAME]"
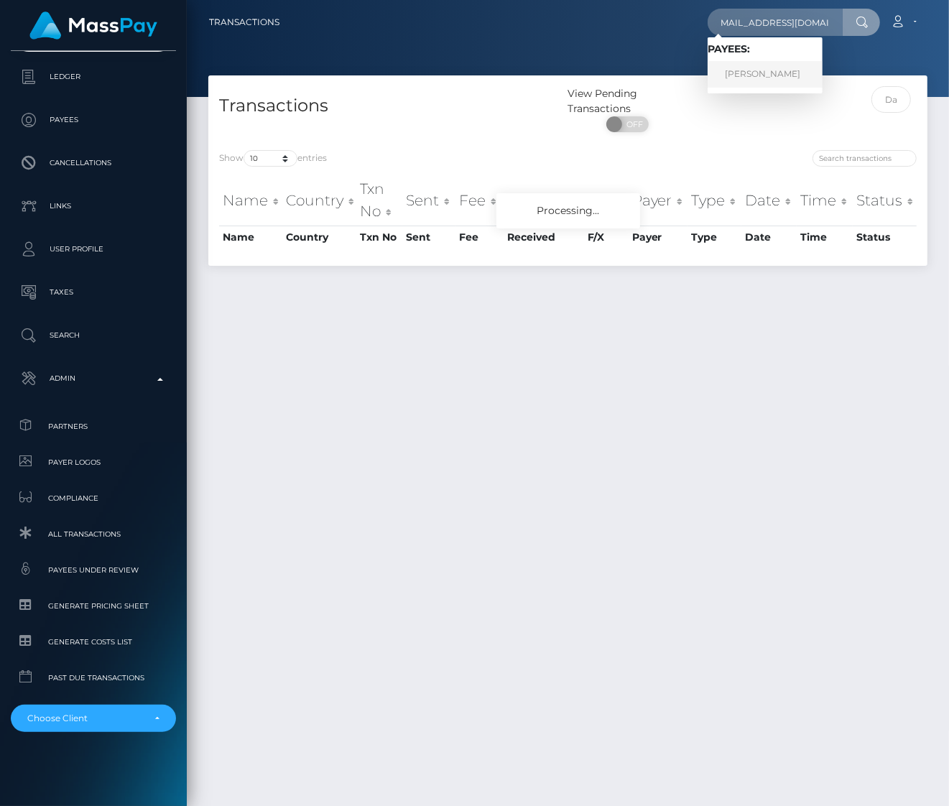
click at [775, 72] on link "Jessica Fox" at bounding box center [765, 74] width 115 height 27
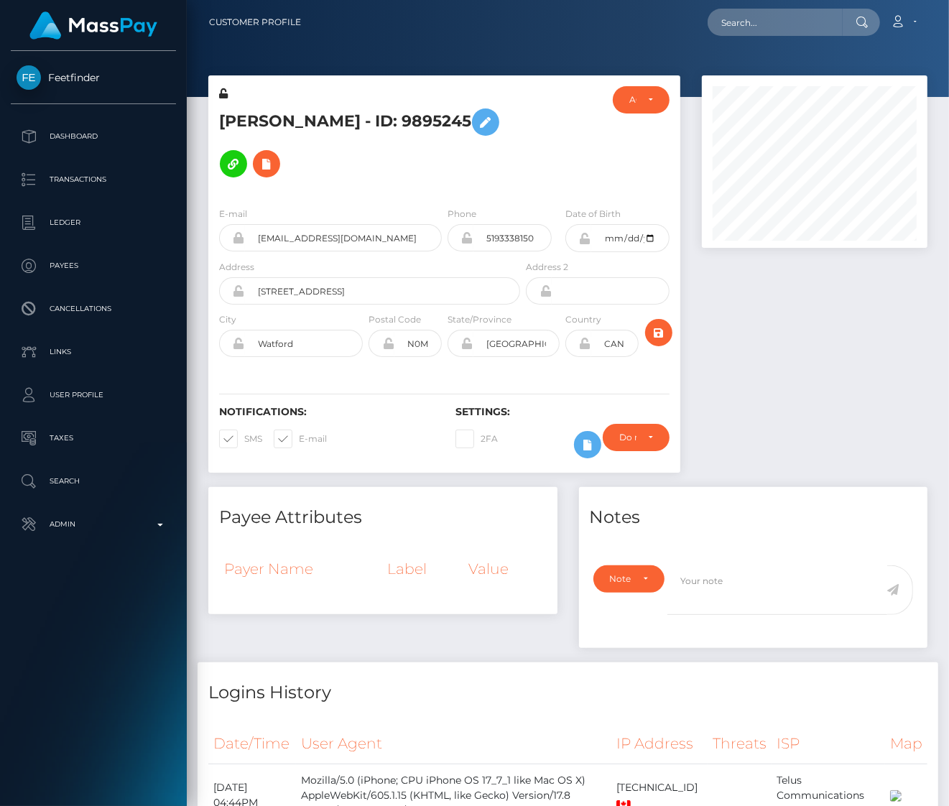
click at [244, 443] on span at bounding box center [244, 438] width 0 height 11
click at [244, 439] on input "SMS" at bounding box center [248, 434] width 9 height 9
checkbox input "false"
click at [299, 440] on span at bounding box center [299, 438] width 0 height 11
click at [299, 439] on input "E-mail" at bounding box center [303, 434] width 9 height 9
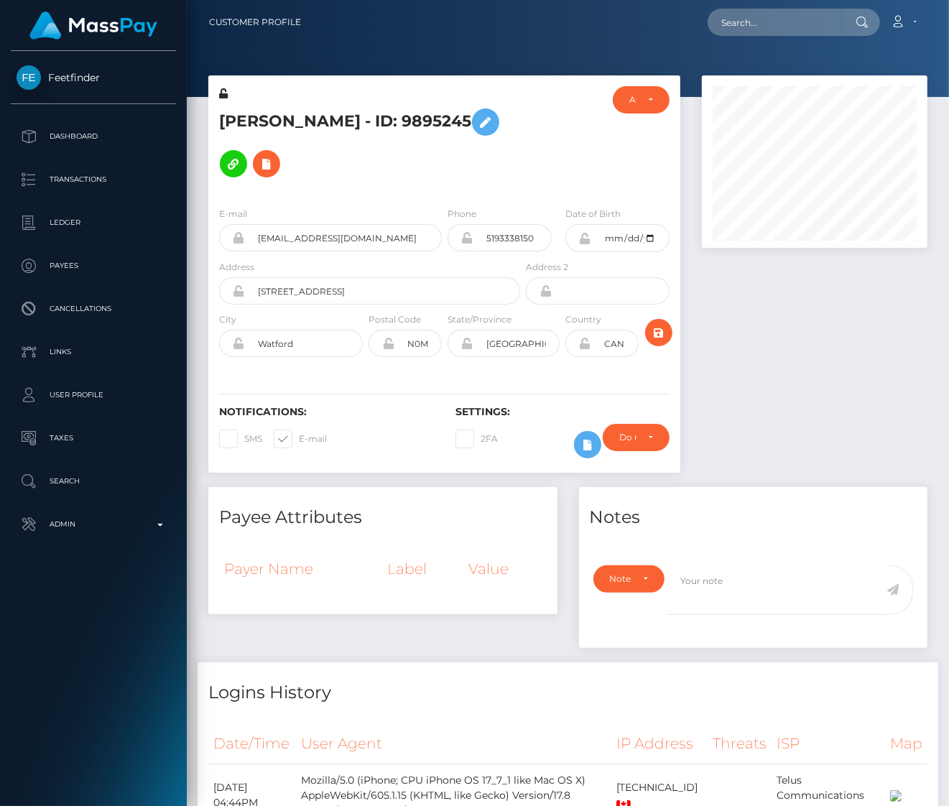
checkbox input "false"
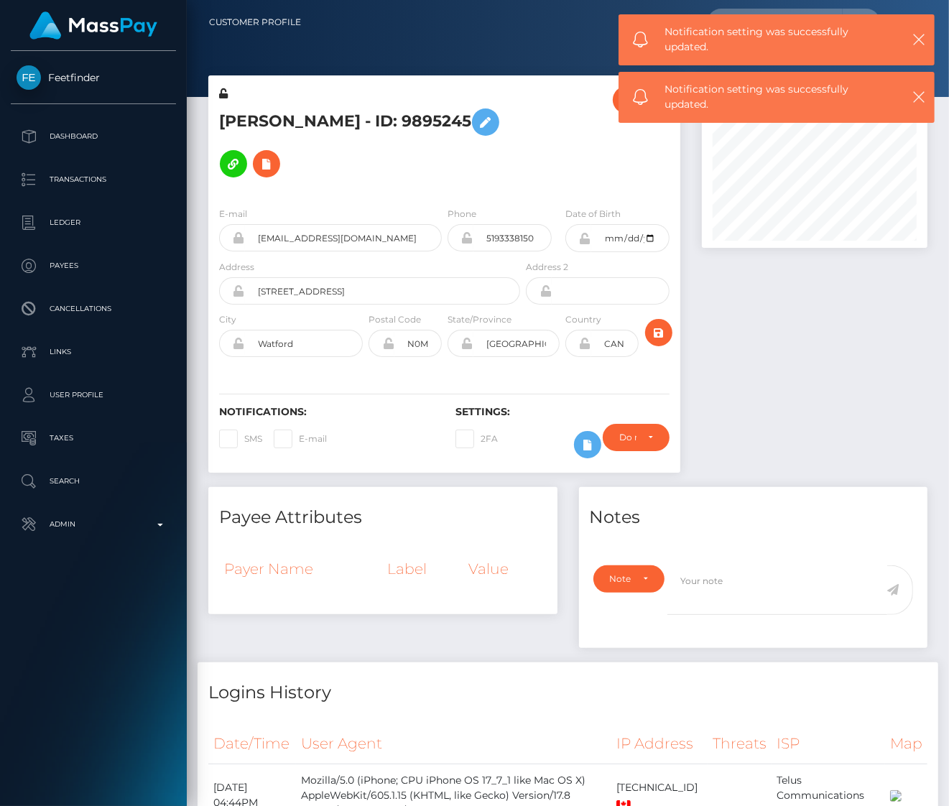
click at [578, 142] on div at bounding box center [562, 140] width 79 height 109
click at [916, 96] on icon "button" at bounding box center [919, 97] width 14 height 14
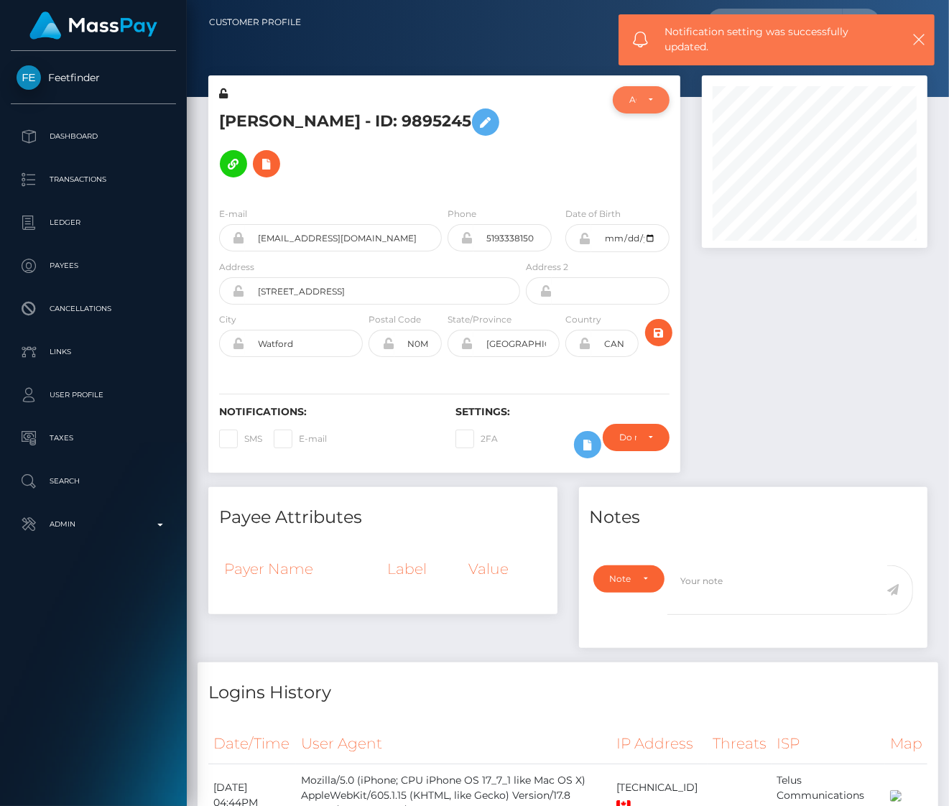
click at [655, 98] on div "ACTIVE" at bounding box center [641, 99] width 57 height 27
click at [639, 193] on span "CLOSED" at bounding box center [648, 199] width 37 height 13
select select "CLOSED"
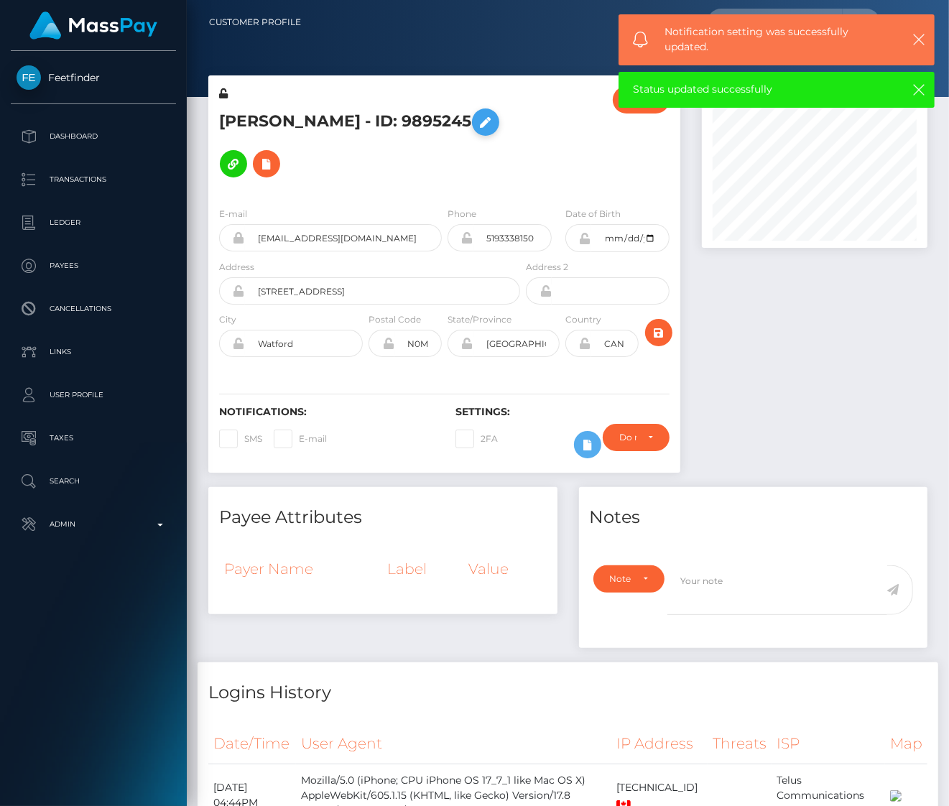
click at [477, 124] on icon at bounding box center [485, 123] width 17 height 18
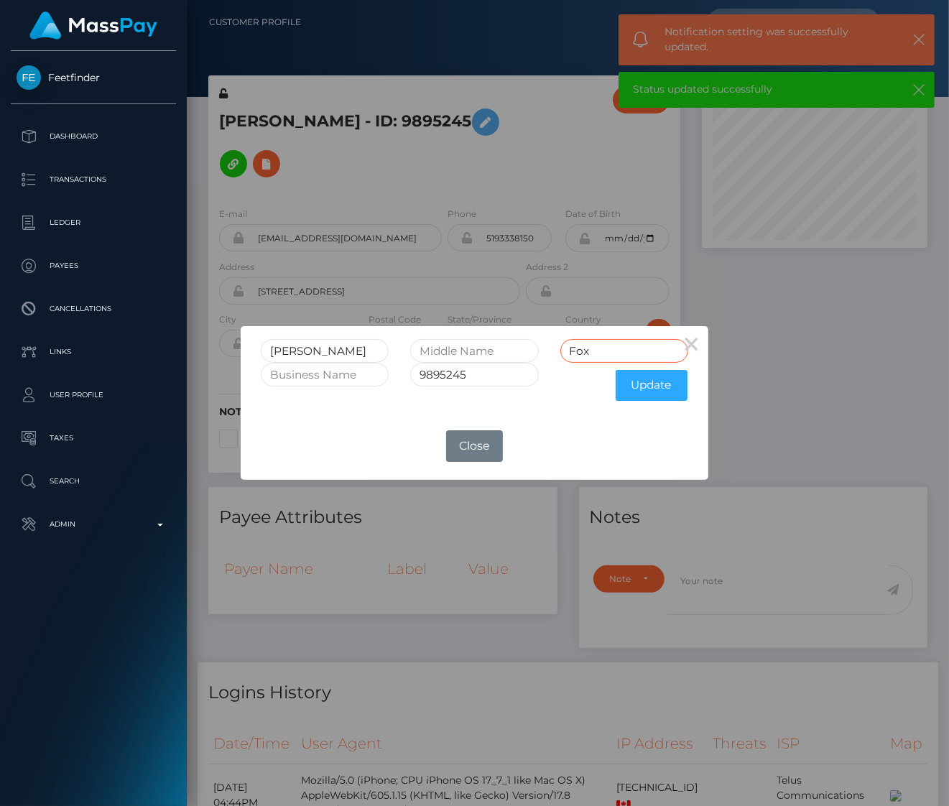
click at [603, 347] on input "Fox" at bounding box center [624, 351] width 128 height 24
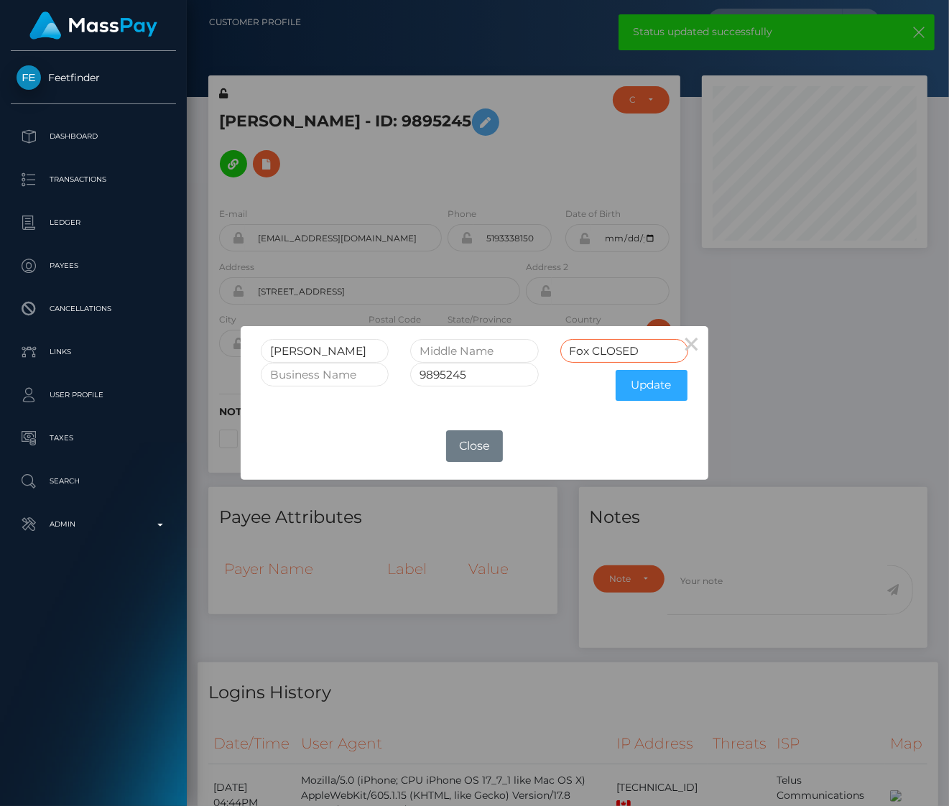
type input "Fox CLOSED"
click at [510, 379] on input "9895245" at bounding box center [474, 375] width 128 height 24
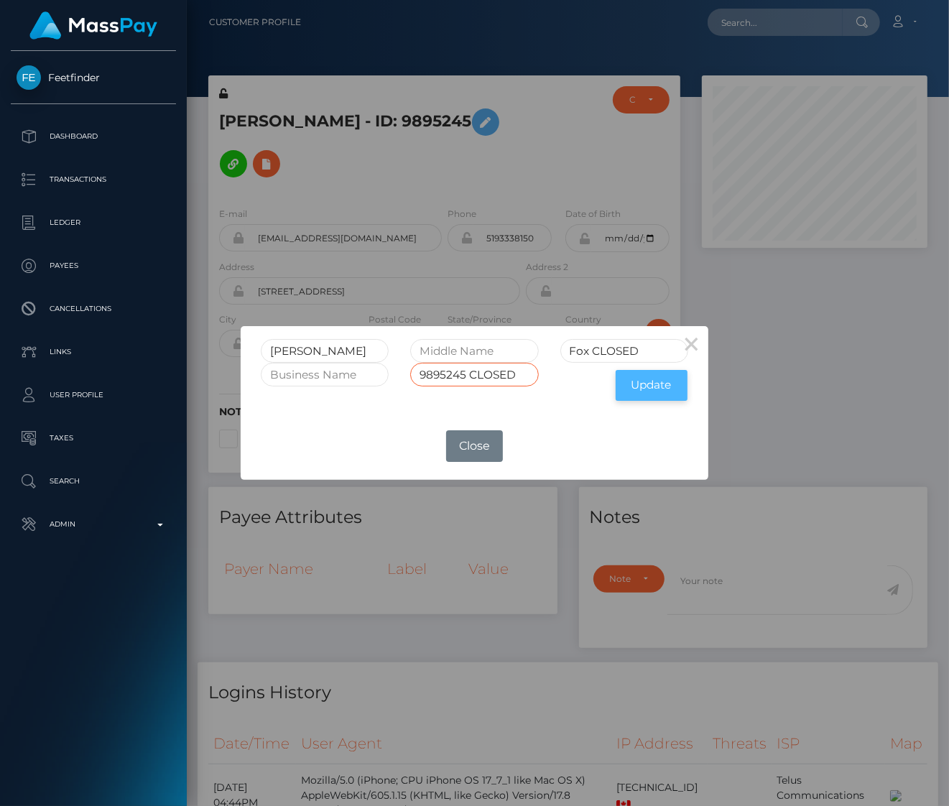
type input "9895245 CLOSED"
click at [642, 384] on button "Update" at bounding box center [652, 385] width 72 height 31
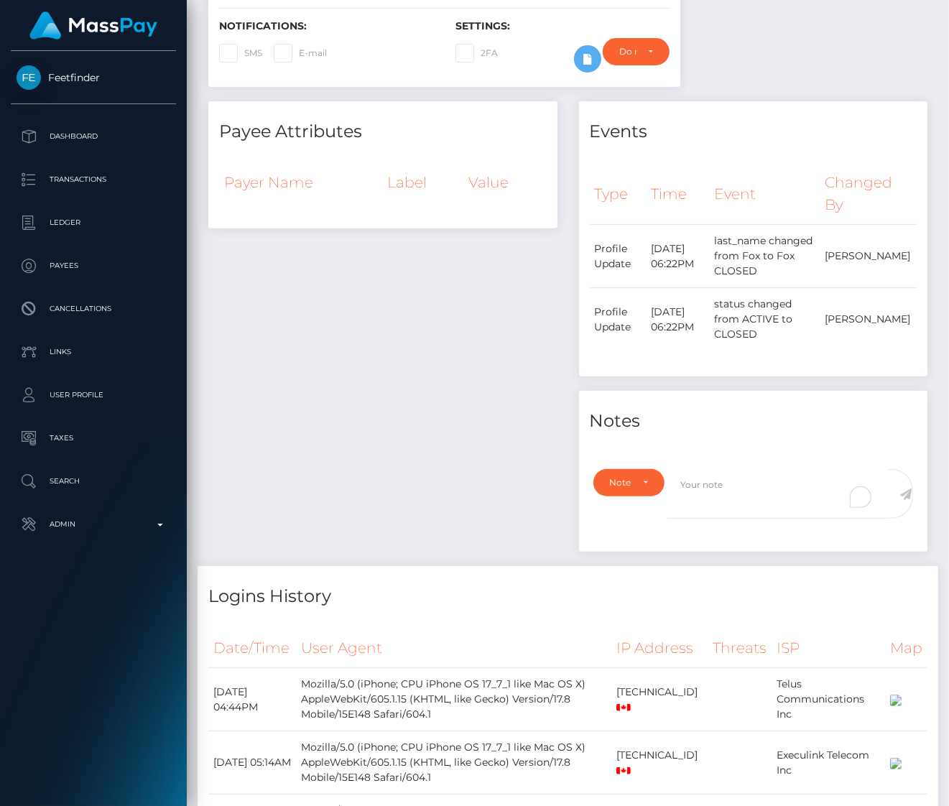
scroll to position [172, 225]
type textarea "a"
type textarea "Account closed at user's request via [EMAIL_ADDRESS][DOMAIN_NAME]. User also re…"
click at [624, 486] on div "Note Type" at bounding box center [621, 482] width 22 height 11
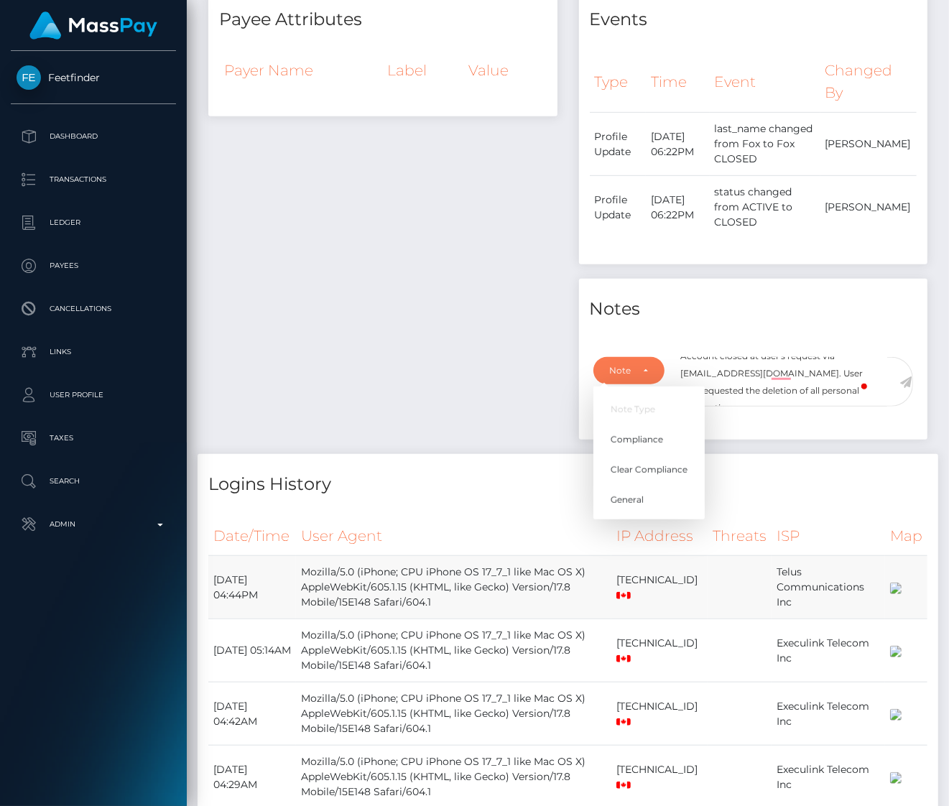
scroll to position [476, 0]
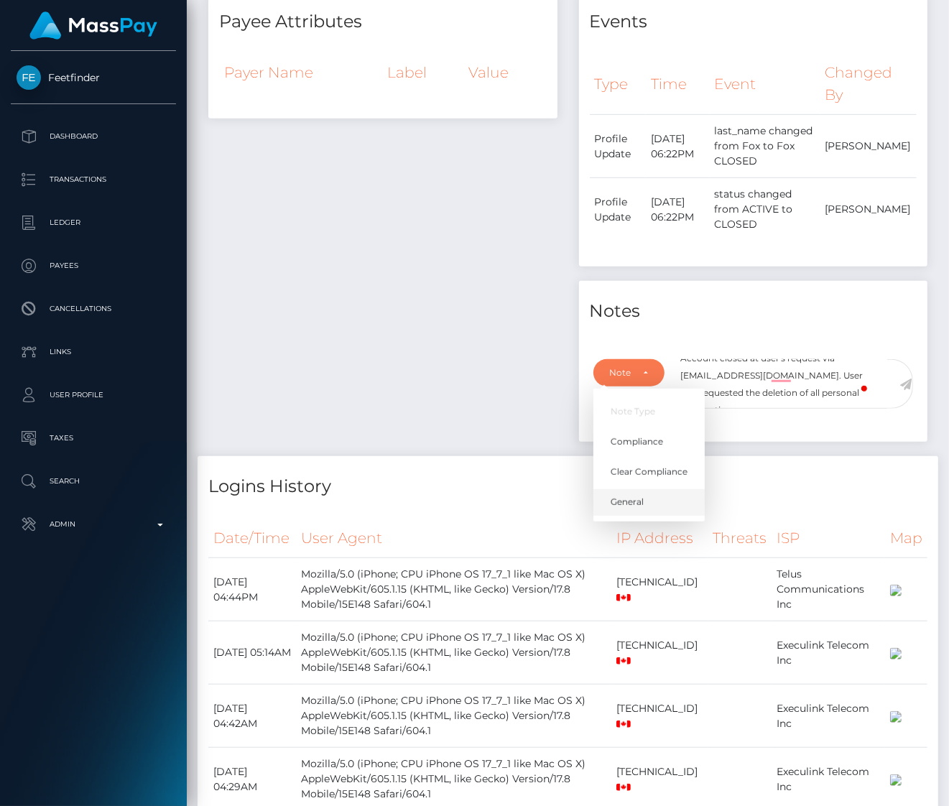
click at [643, 495] on link "General" at bounding box center [649, 502] width 111 height 27
select select "GENERAL"
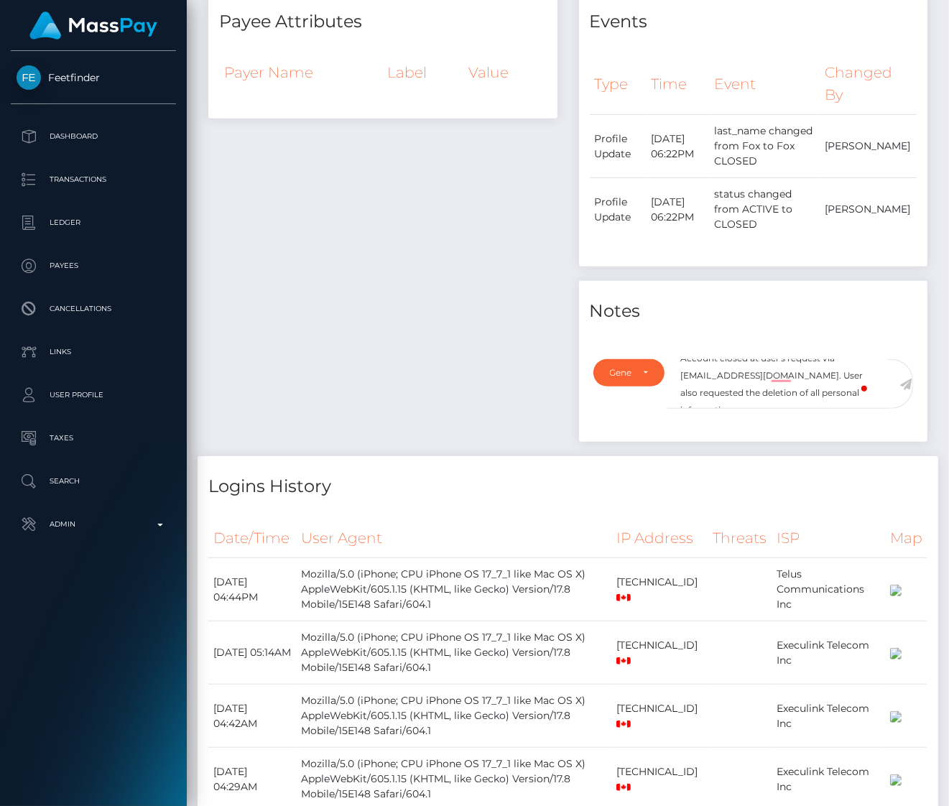
click at [907, 384] on icon at bounding box center [906, 384] width 12 height 11
